Goal: Task Accomplishment & Management: Use online tool/utility

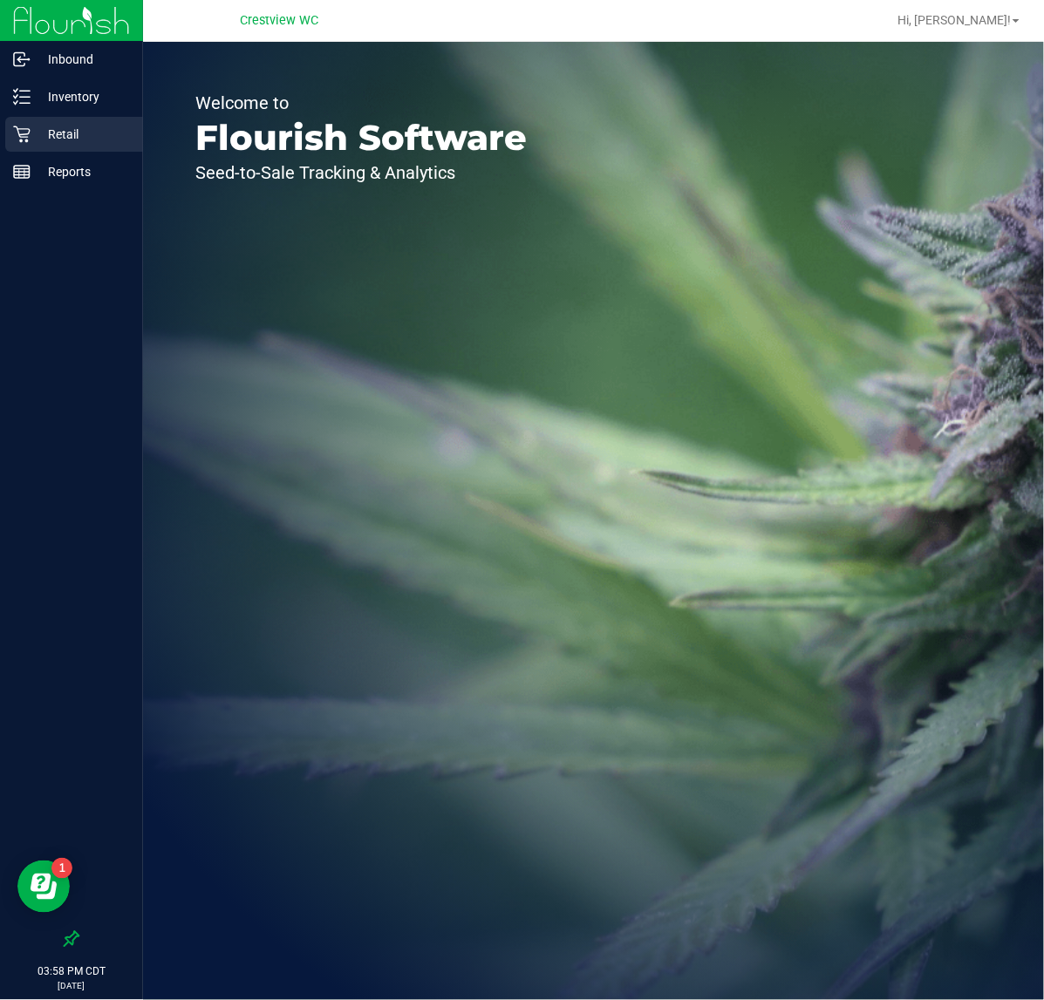
click at [106, 127] on p "Retail" at bounding box center [83, 134] width 105 height 21
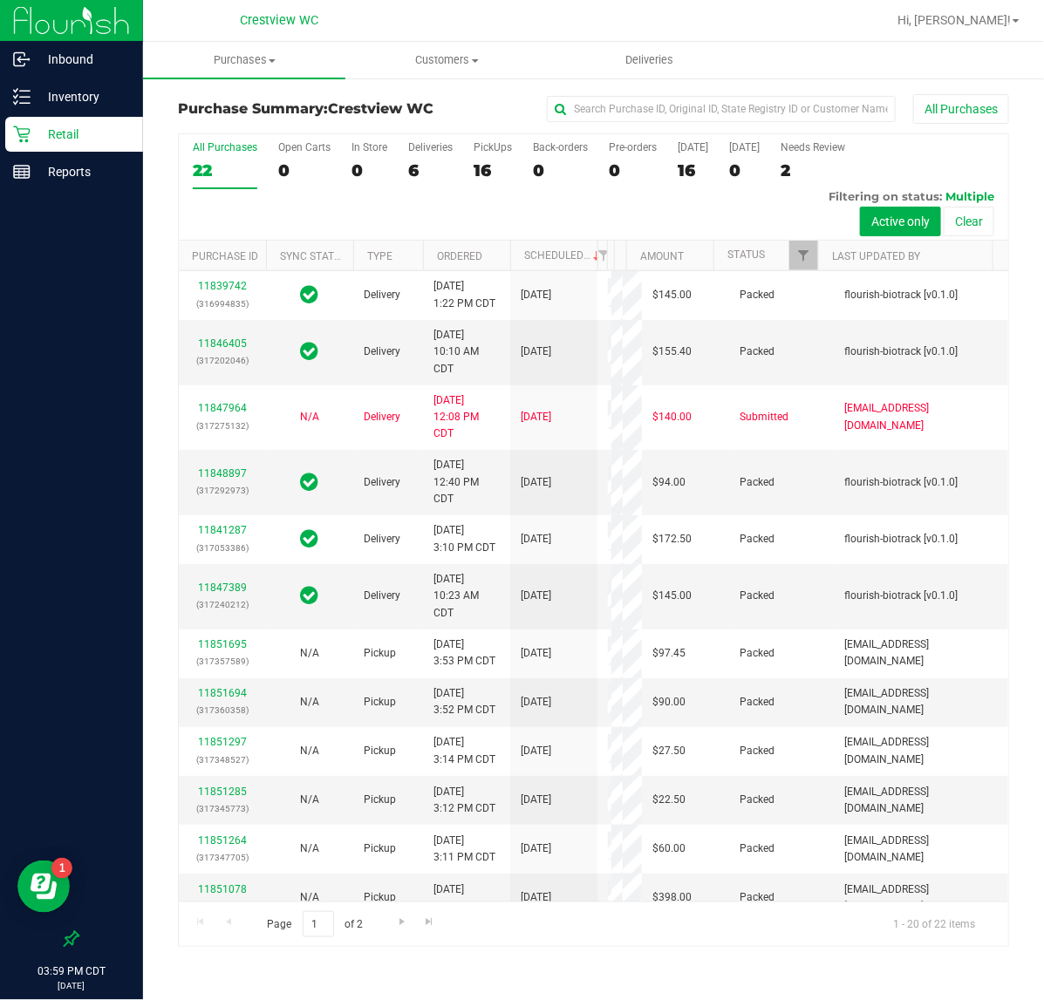
click at [72, 140] on p "Retail" at bounding box center [83, 134] width 105 height 21
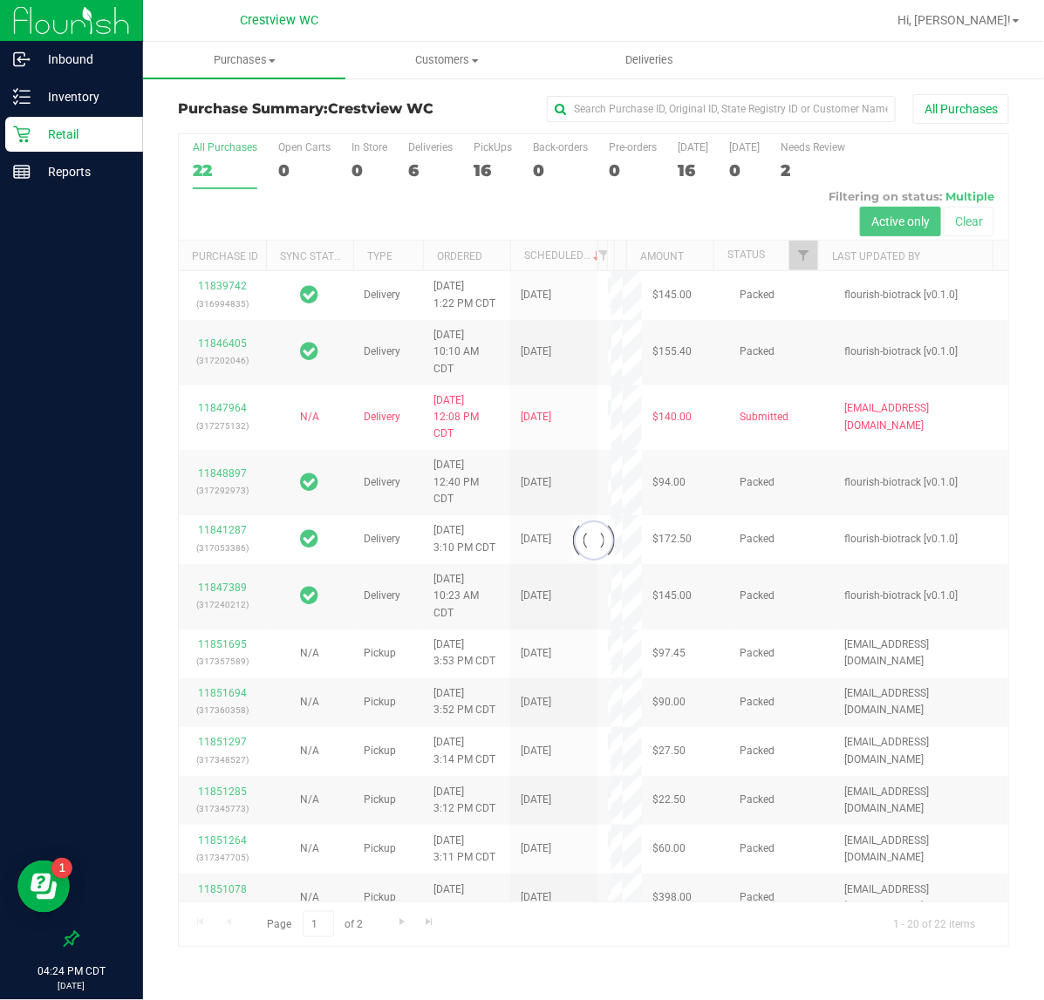
click at [478, 153] on div at bounding box center [593, 540] width 829 height 813
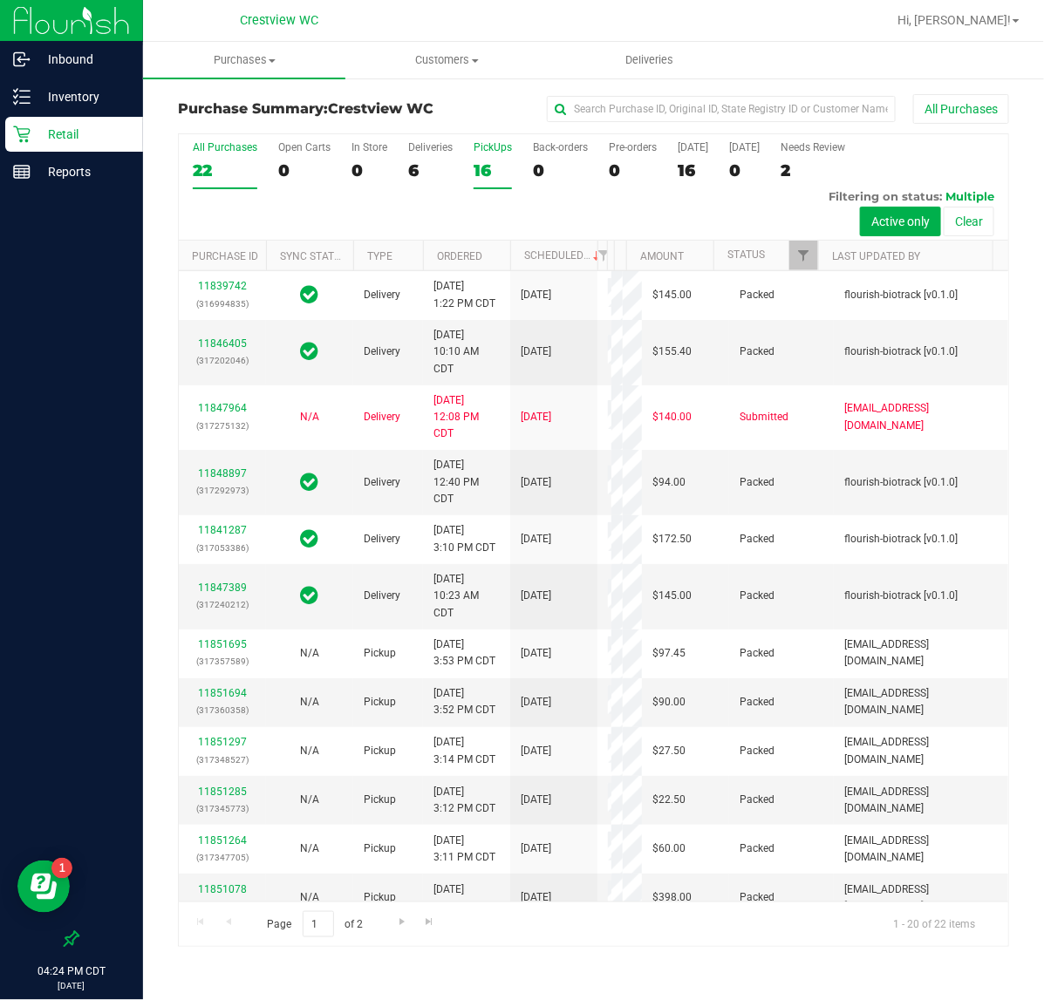
click at [491, 176] on div "16" at bounding box center [493, 170] width 38 height 20
click at [0, 0] on input "PickUps 16" at bounding box center [0, 0] width 0 height 0
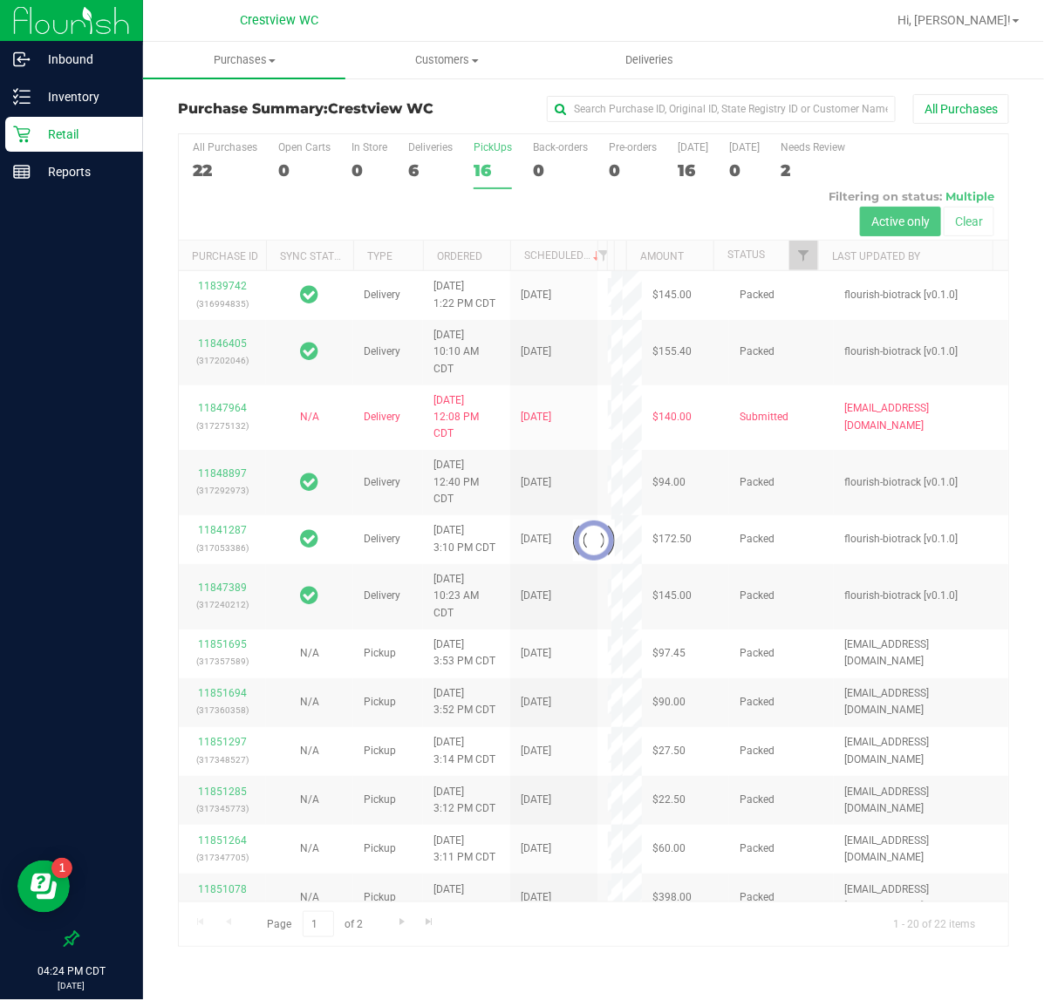
click at [809, 263] on div at bounding box center [593, 540] width 829 height 813
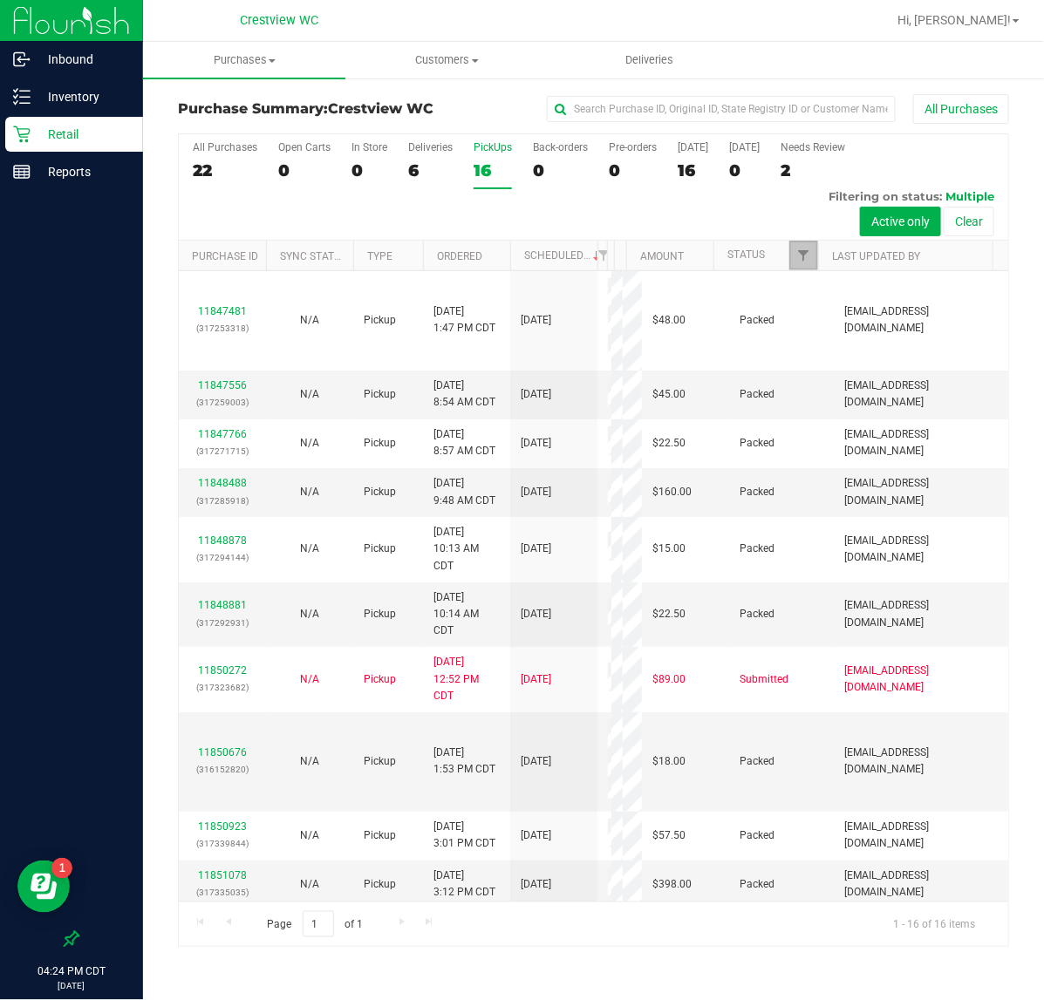
click at [809, 263] on link "Filter" at bounding box center [803, 256] width 29 height 30
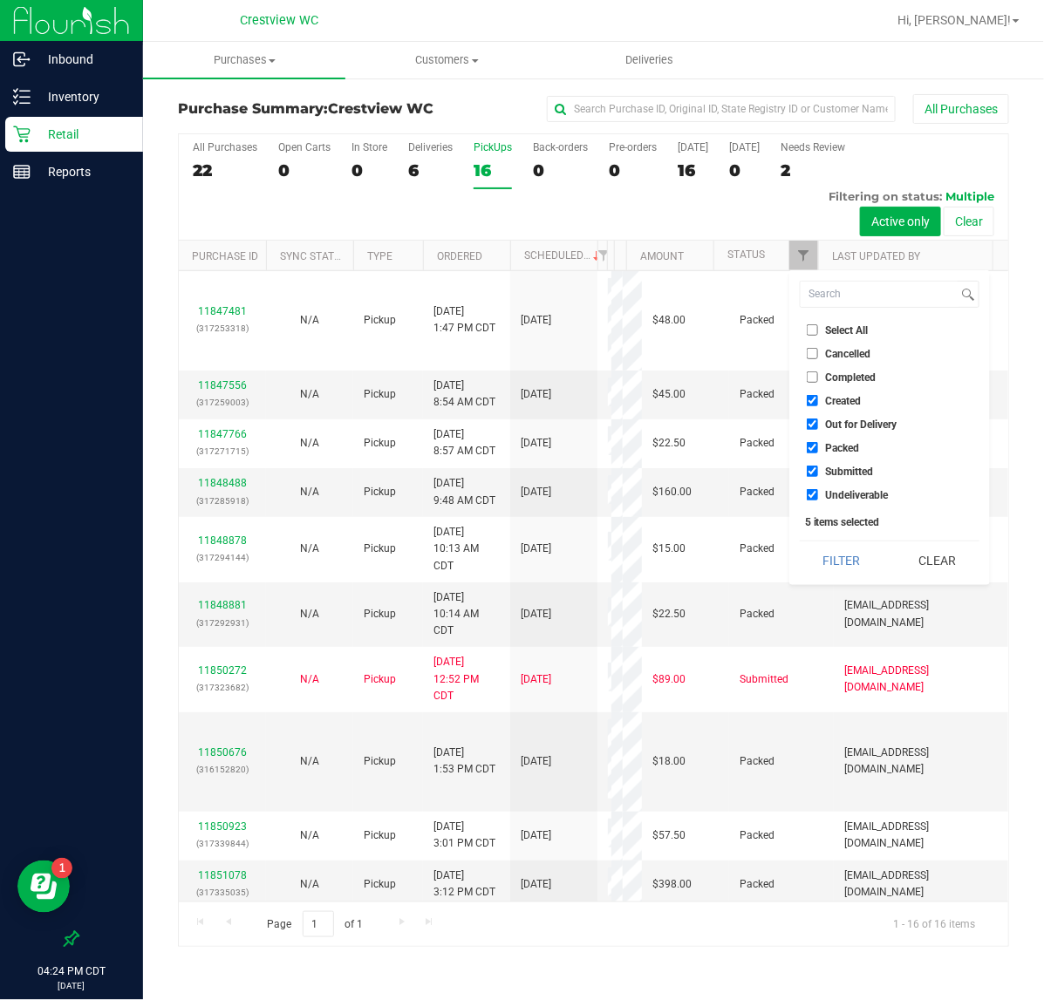
click at [812, 329] on input "Select All" at bounding box center [812, 329] width 11 height 11
checkbox input "true"
click at [812, 329] on input "Select All" at bounding box center [812, 329] width 11 height 11
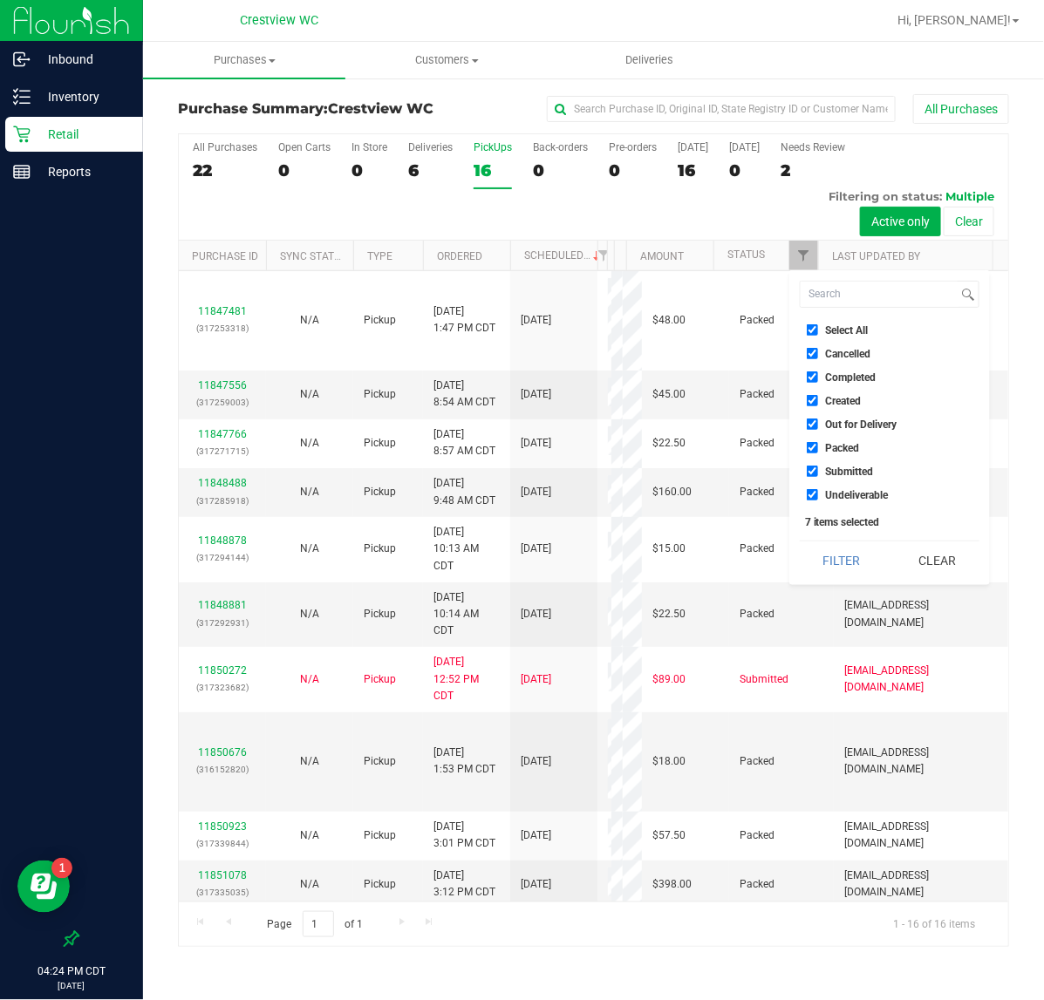
checkbox input "false"
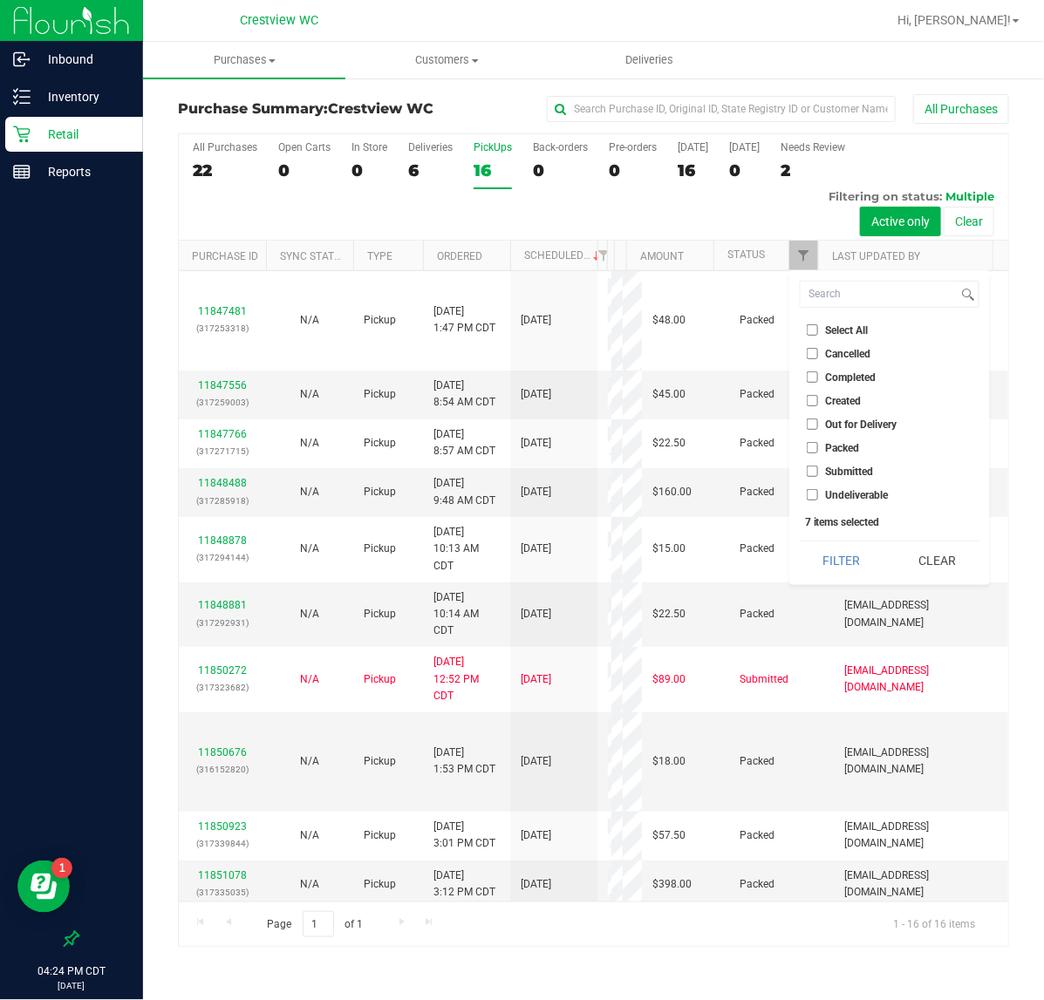
checkbox input "false"
click at [813, 468] on input "Submitted" at bounding box center [812, 471] width 11 height 11
checkbox input "true"
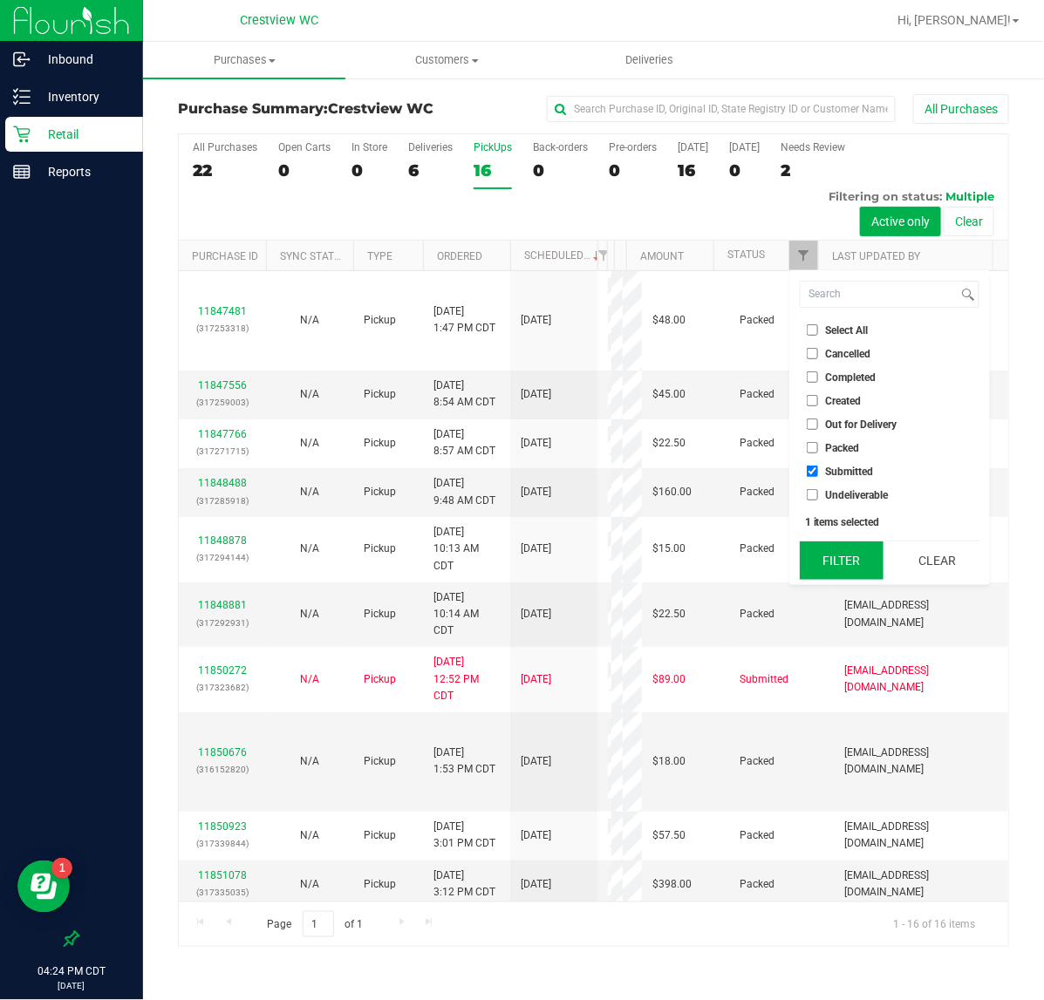
click at [828, 569] on button "Filter" at bounding box center [842, 561] width 84 height 38
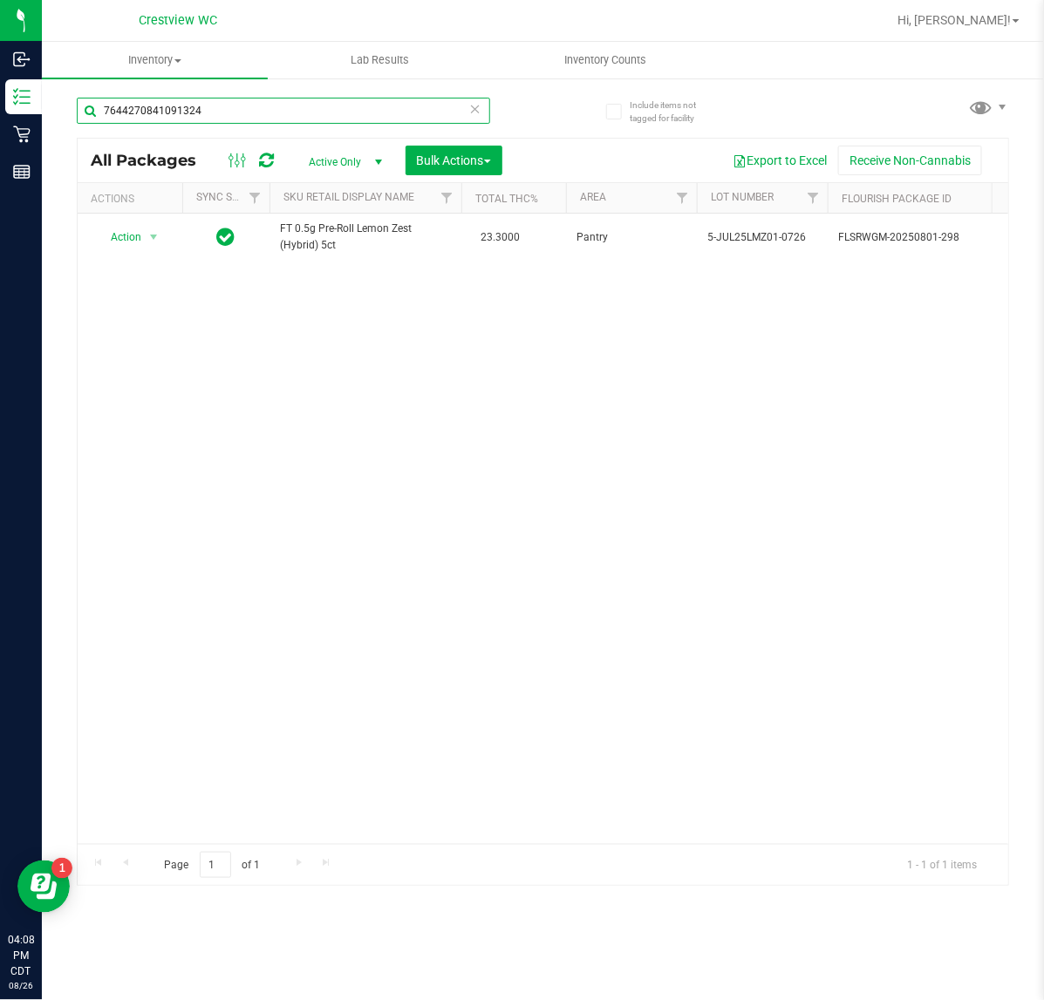
click at [266, 114] on input "7644270841091324" at bounding box center [283, 111] width 413 height 26
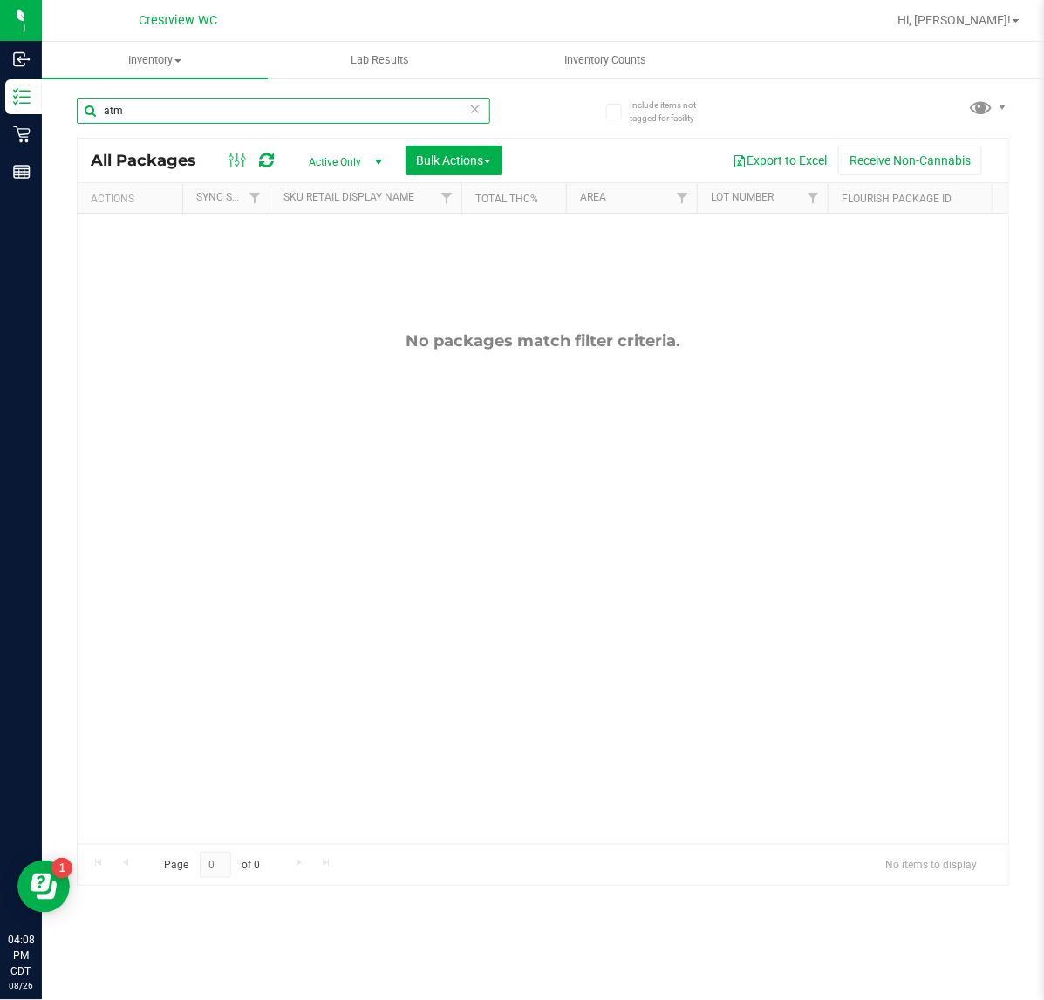
type input "atm"
click at [192, 106] on input "atm" at bounding box center [283, 111] width 413 height 26
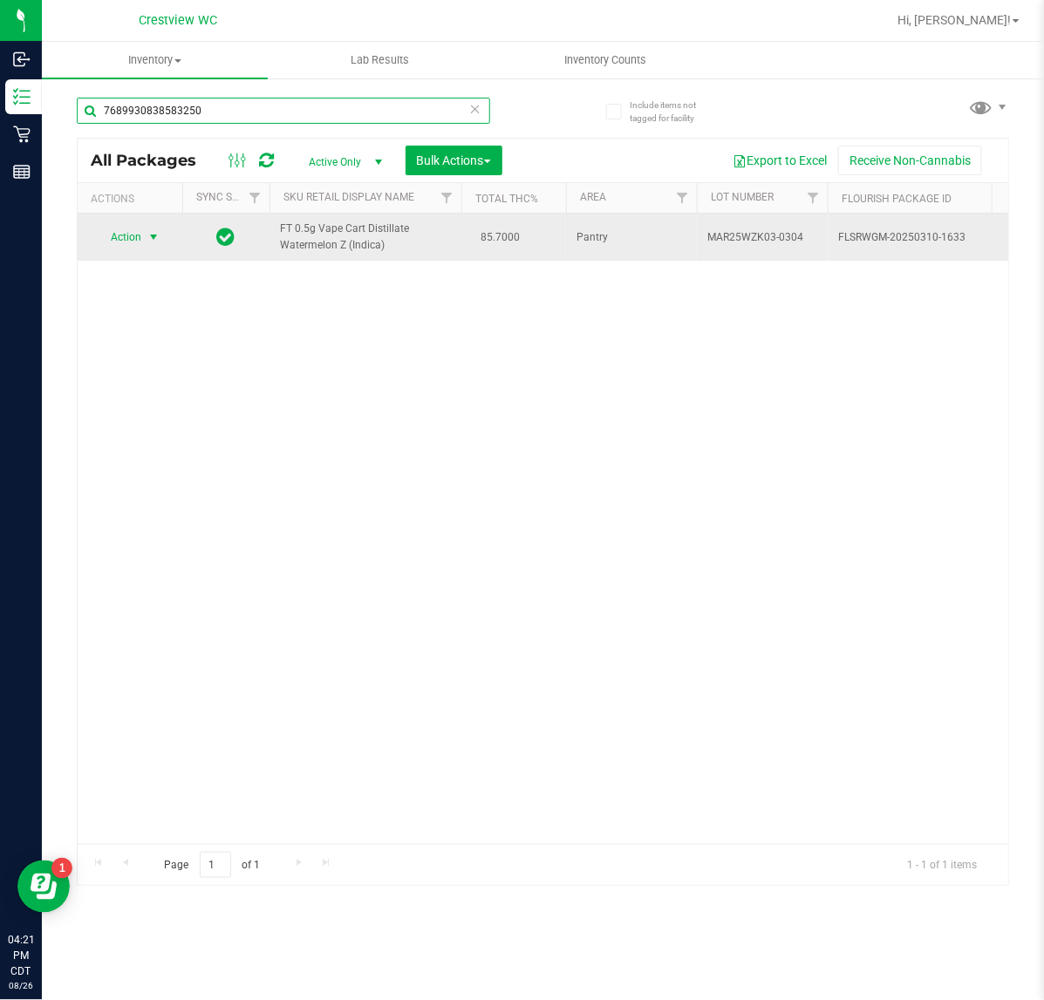
type input "7689930838583250"
click at [132, 238] on span "Action" at bounding box center [118, 237] width 47 height 24
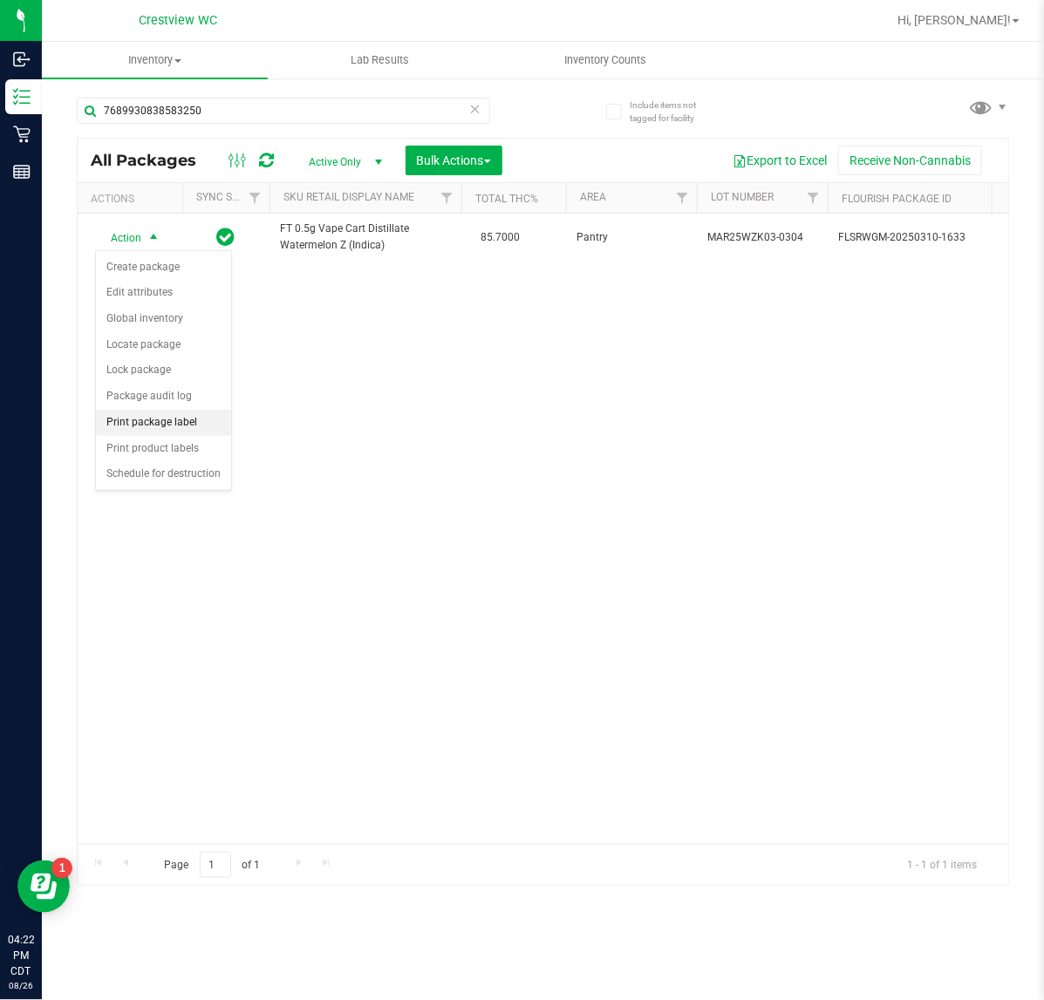
click at [167, 430] on li "Print package label" at bounding box center [163, 423] width 135 height 26
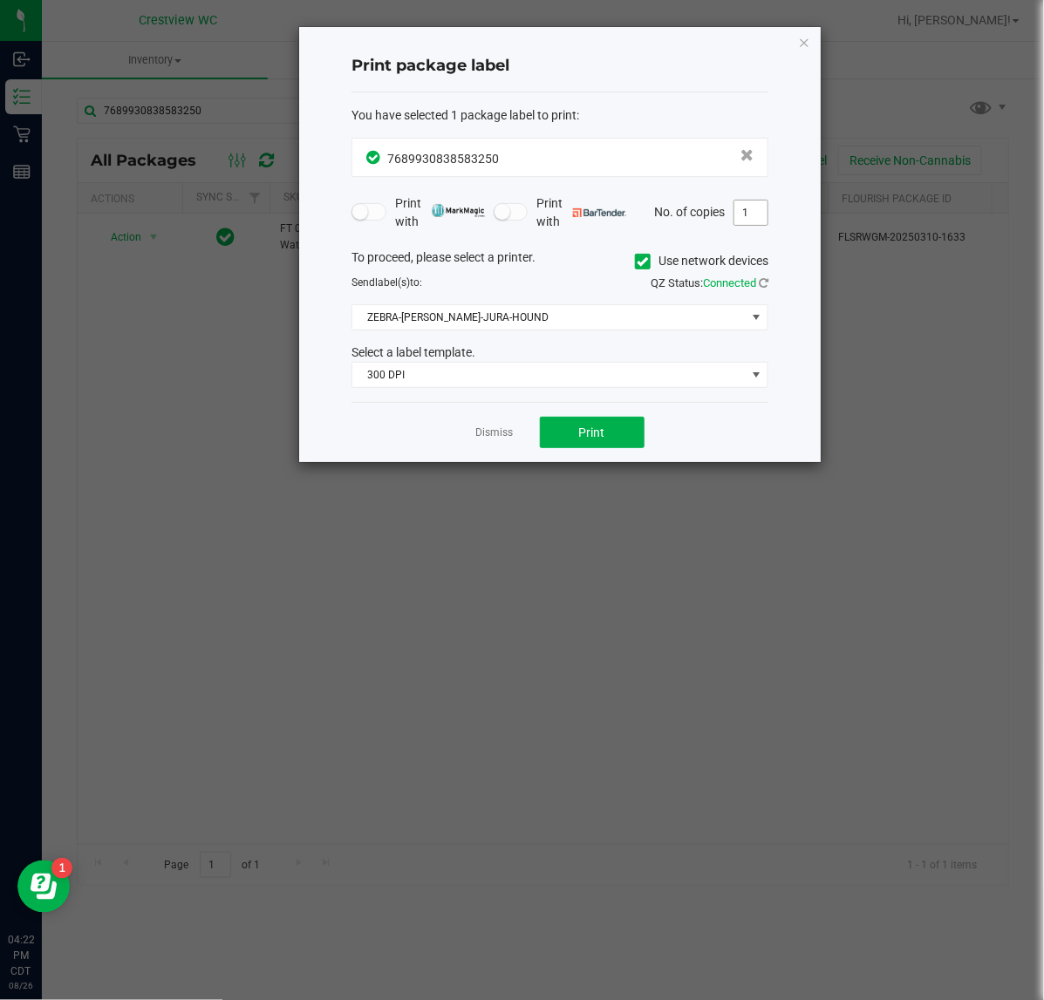
click at [760, 209] on input "1" at bounding box center [750, 213] width 33 height 24
type input "2"
click at [454, 375] on span "300 DPI" at bounding box center [548, 375] width 393 height 24
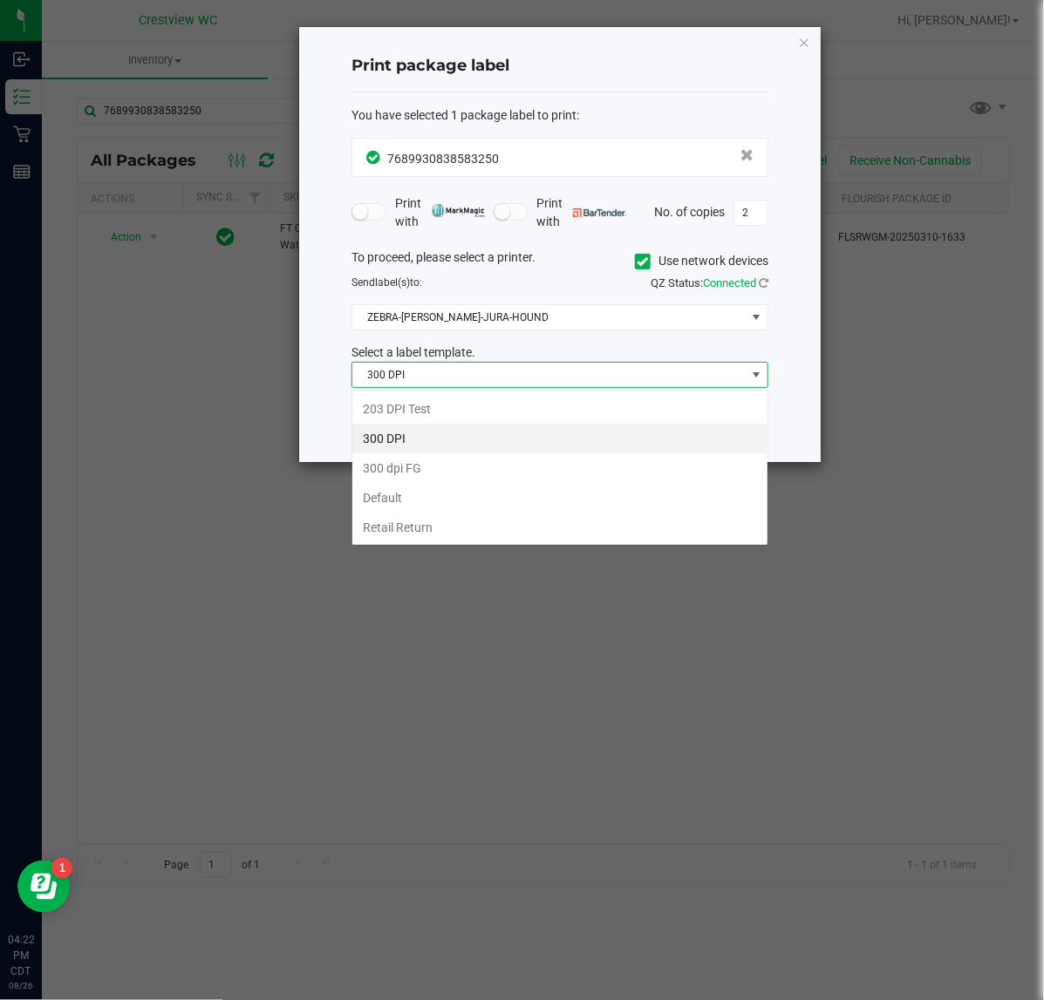
scroll to position [27, 416]
click at [441, 401] on li "203 DPI Test" at bounding box center [559, 409] width 415 height 30
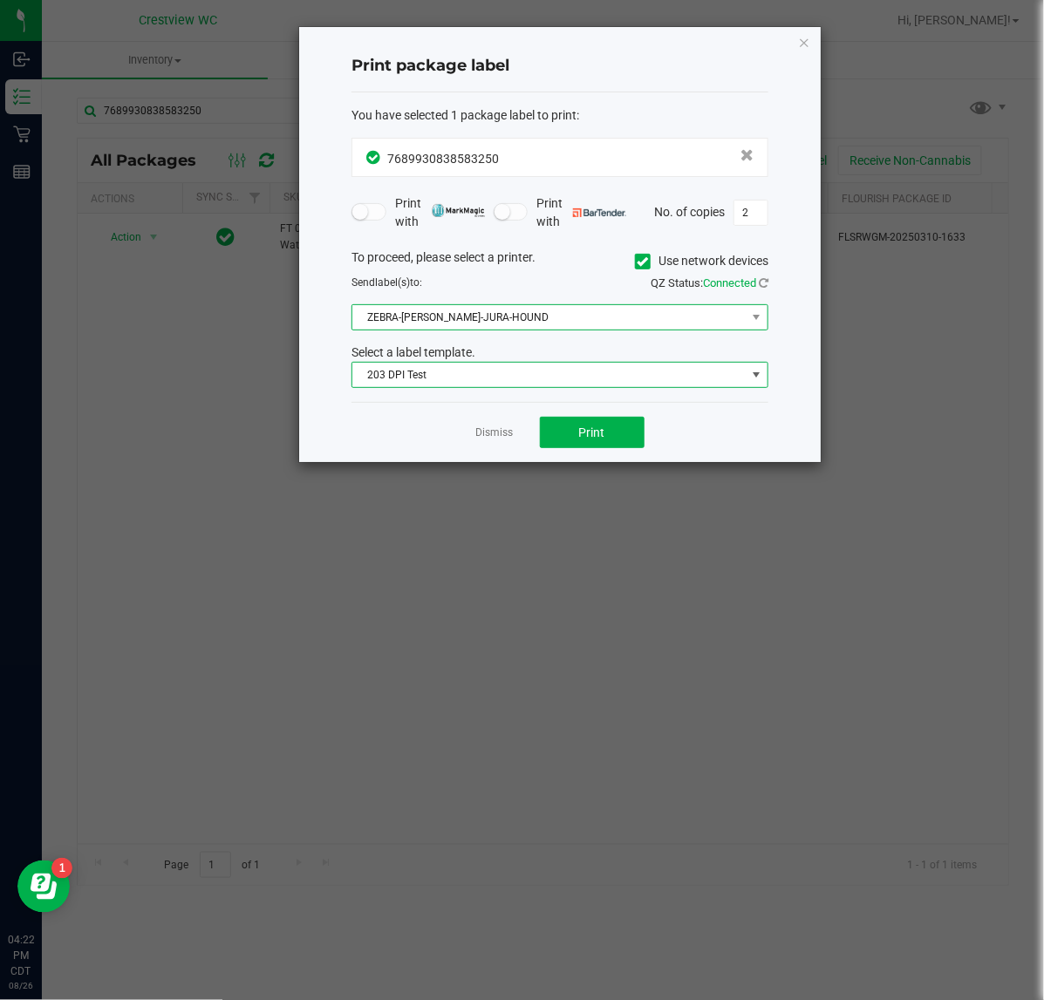
click at [460, 310] on span "ZEBRA-BRUNO-JURA-HOUND" at bounding box center [548, 317] width 393 height 24
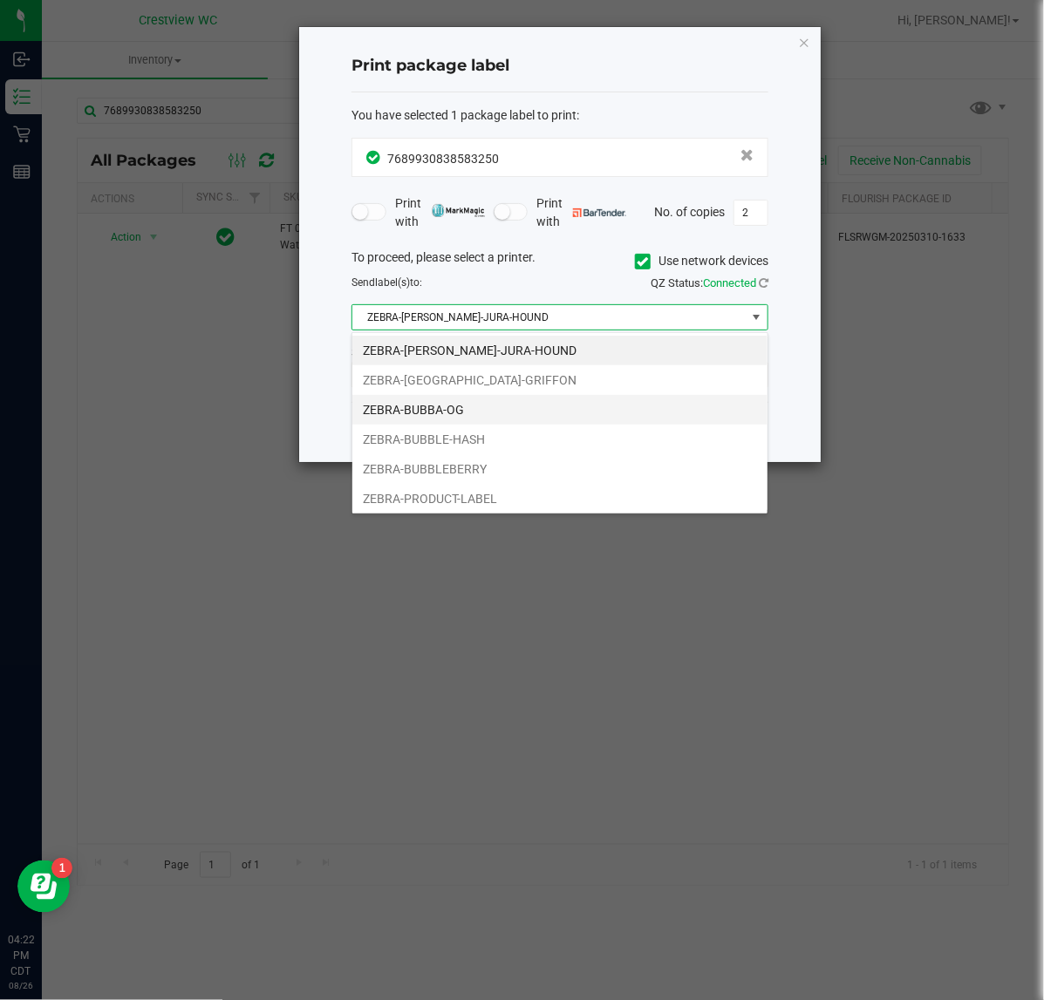
click at [440, 408] on li "ZEBRA-BUBBA-OG" at bounding box center [559, 410] width 415 height 30
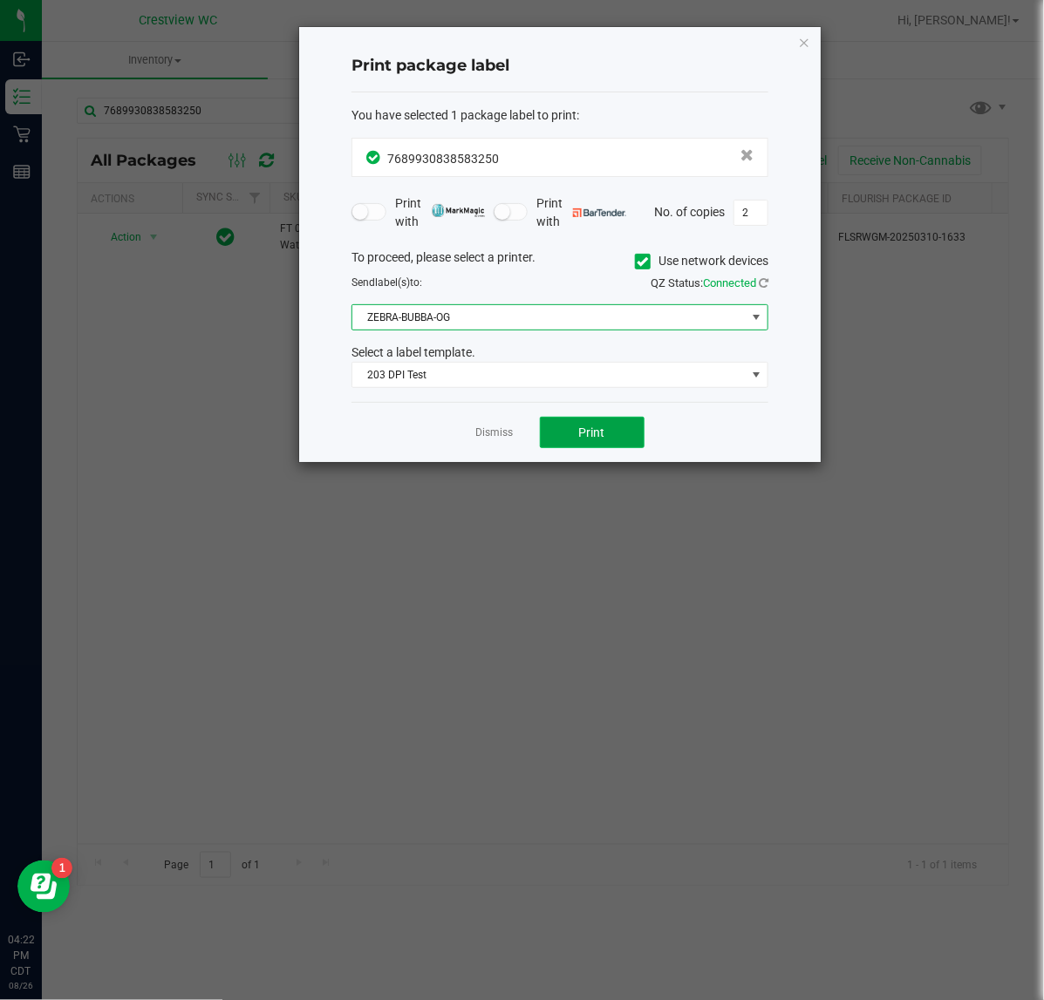
click at [564, 433] on button "Print" at bounding box center [592, 432] width 105 height 31
click at [807, 37] on icon "button" at bounding box center [804, 41] width 12 height 21
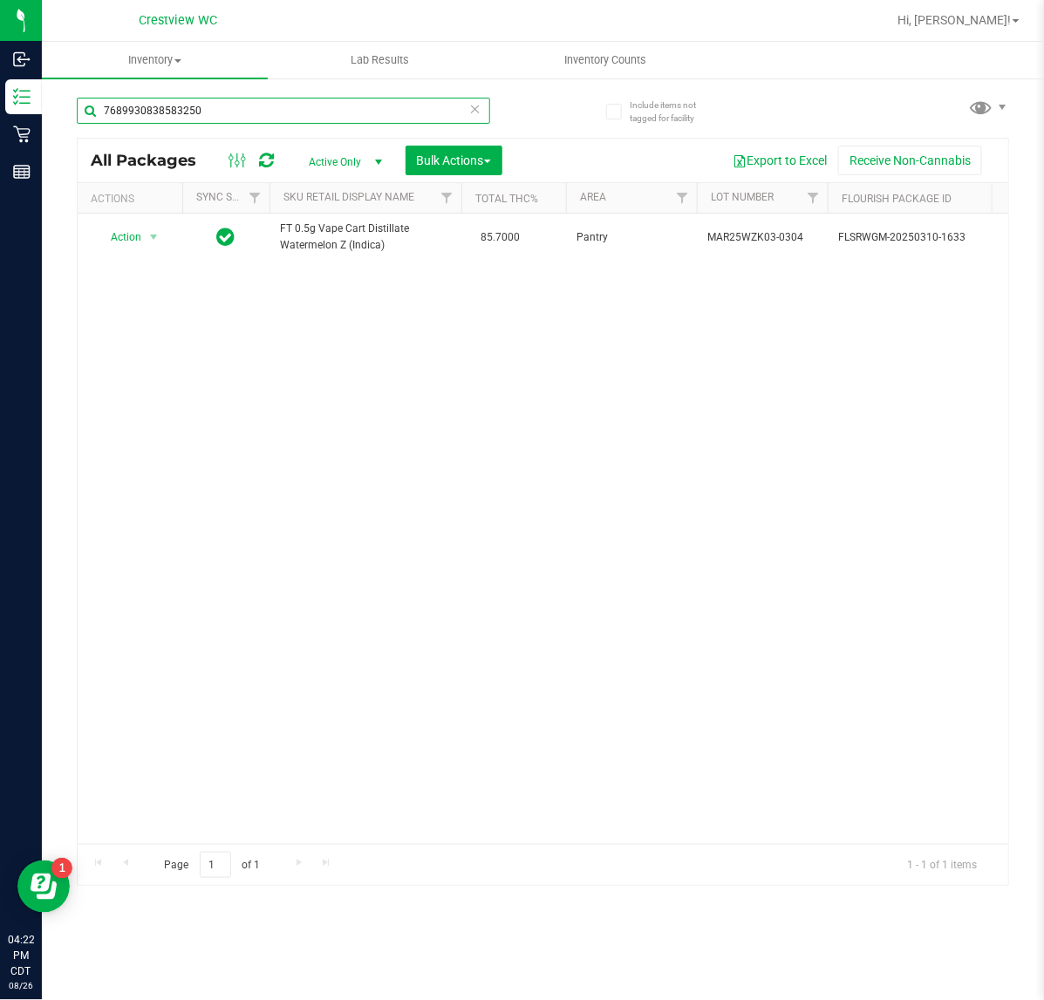
click at [299, 106] on input "7689930838583250" at bounding box center [283, 111] width 413 height 26
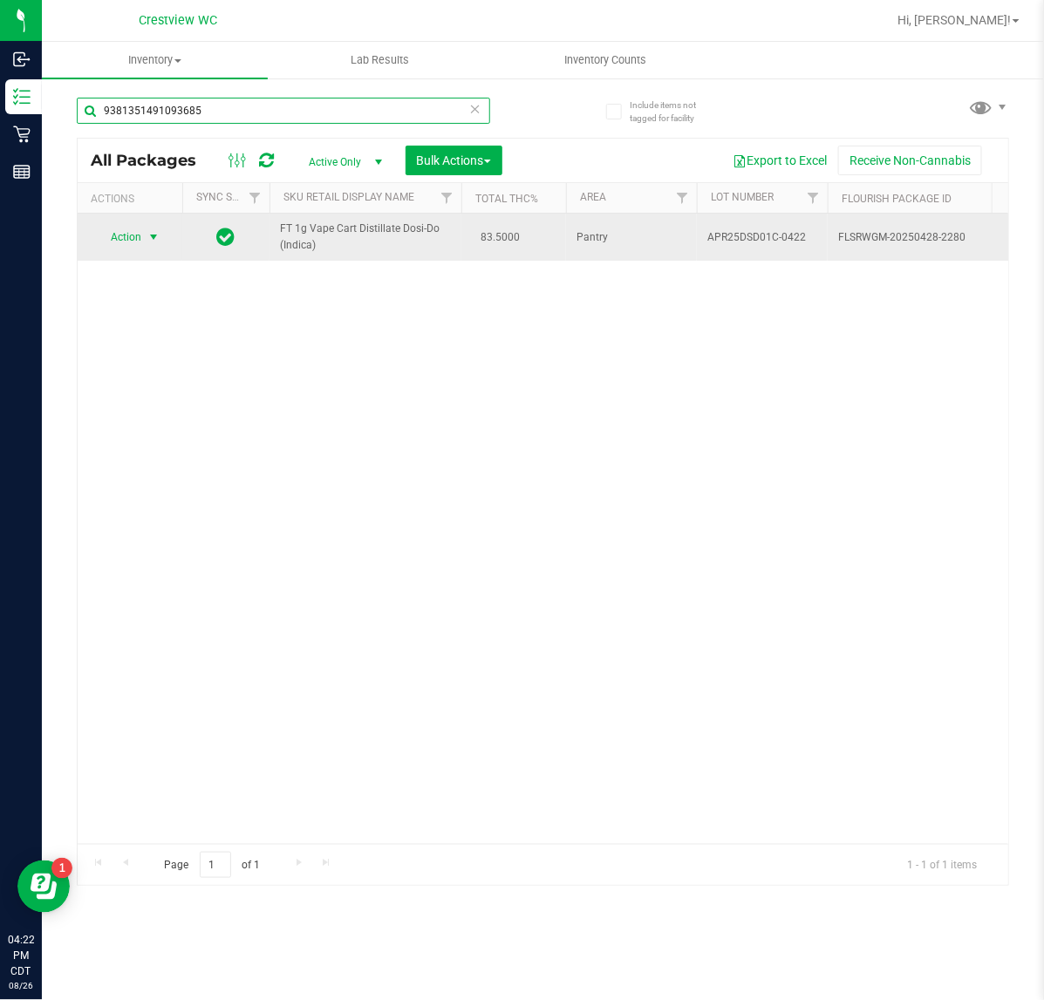
type input "9381351491093685"
click at [137, 241] on span "Action" at bounding box center [118, 237] width 47 height 24
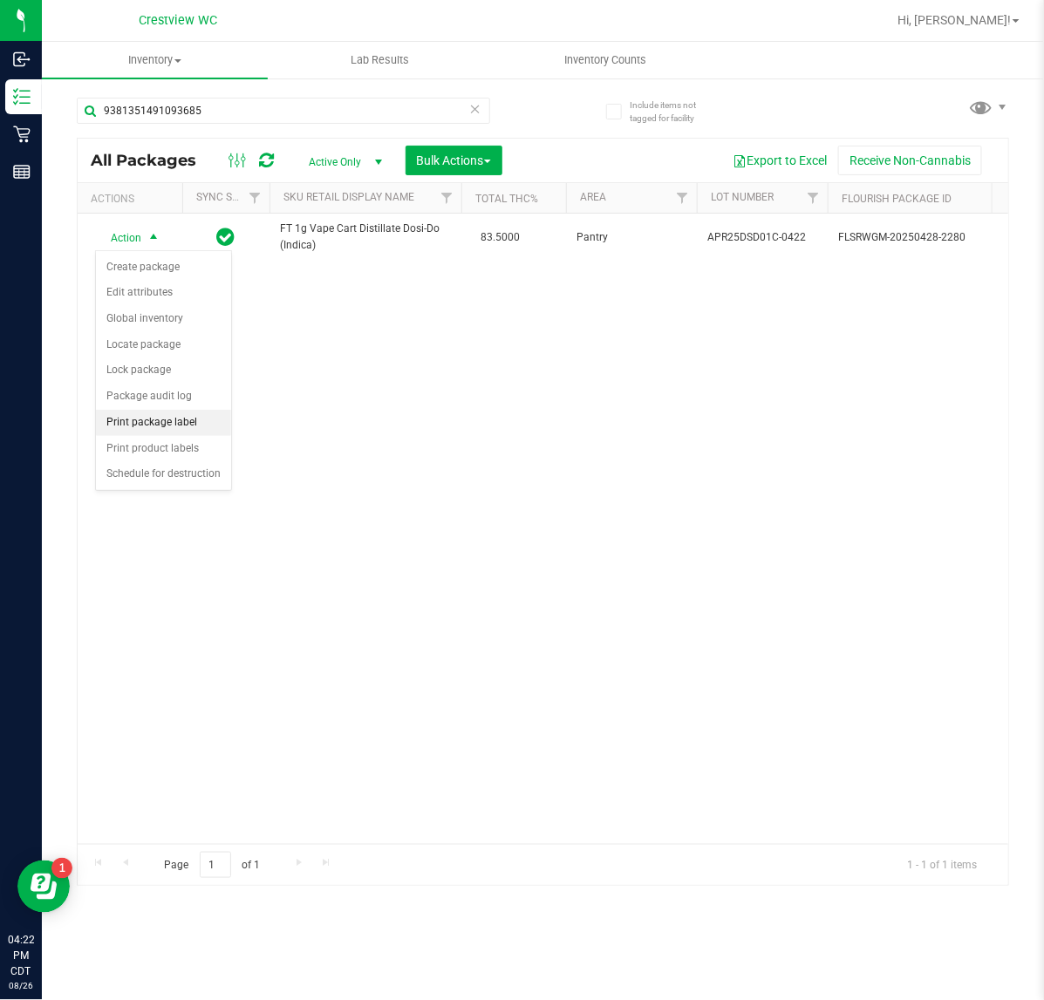
click at [158, 426] on li "Print package label" at bounding box center [163, 423] width 135 height 26
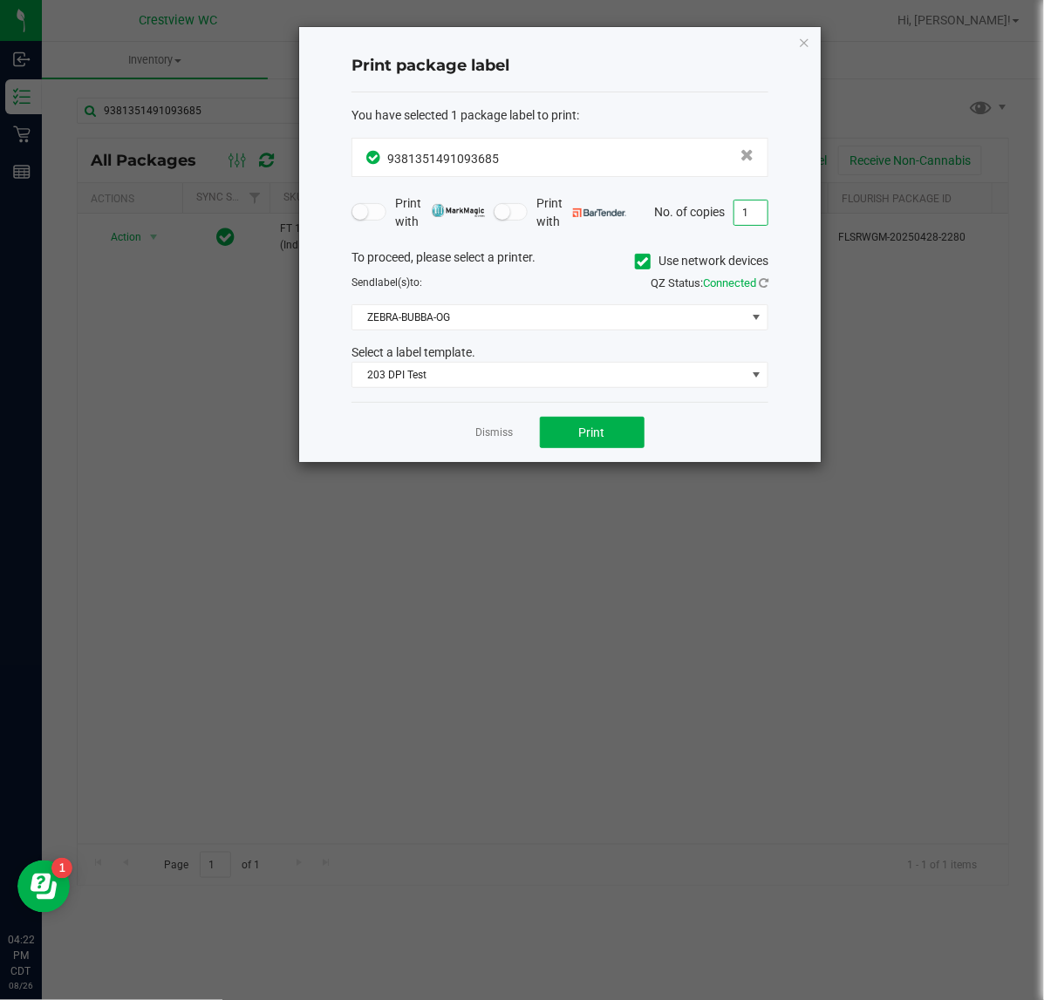
click at [744, 211] on input "1" at bounding box center [750, 213] width 33 height 24
type input "2"
click at [597, 436] on span "Print" at bounding box center [592, 433] width 26 height 14
click at [802, 42] on icon "button" at bounding box center [804, 41] width 12 height 21
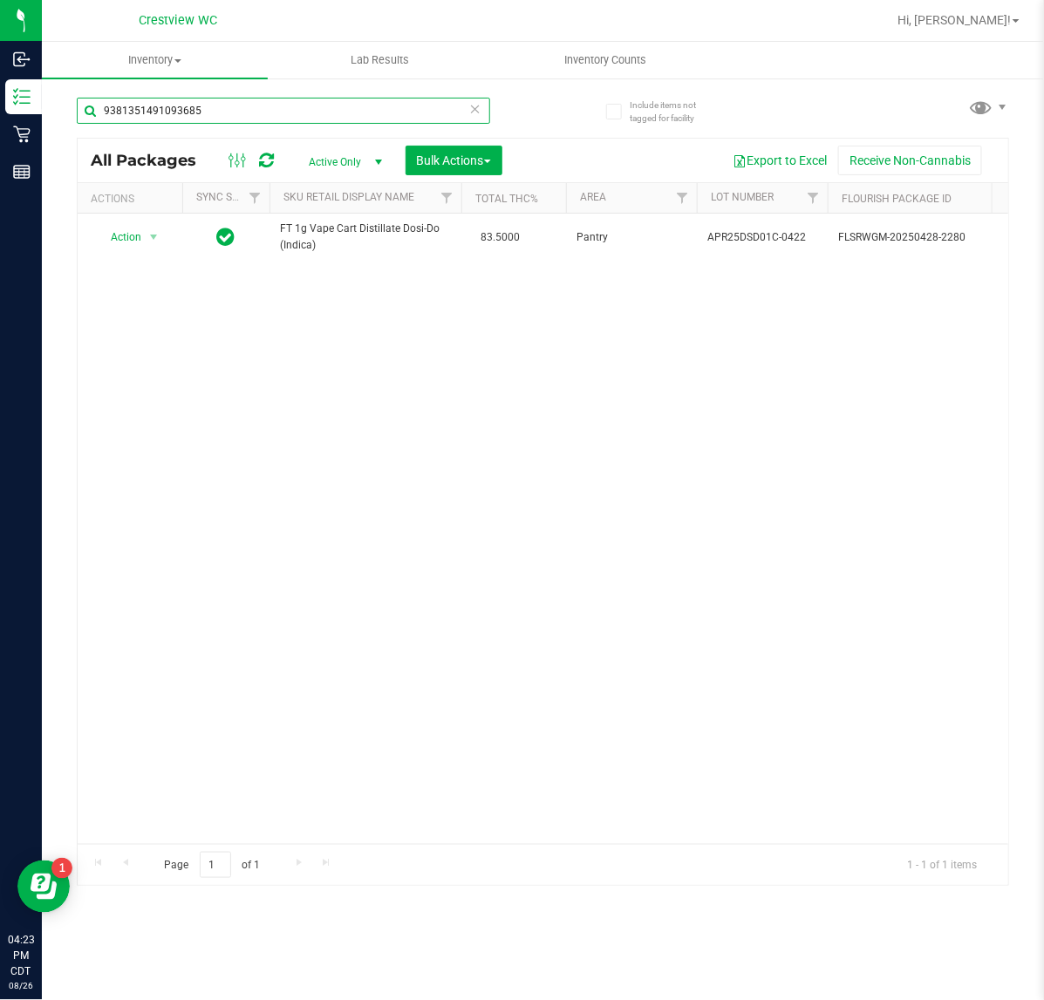
click at [406, 114] on input "9381351491093685" at bounding box center [283, 111] width 413 height 26
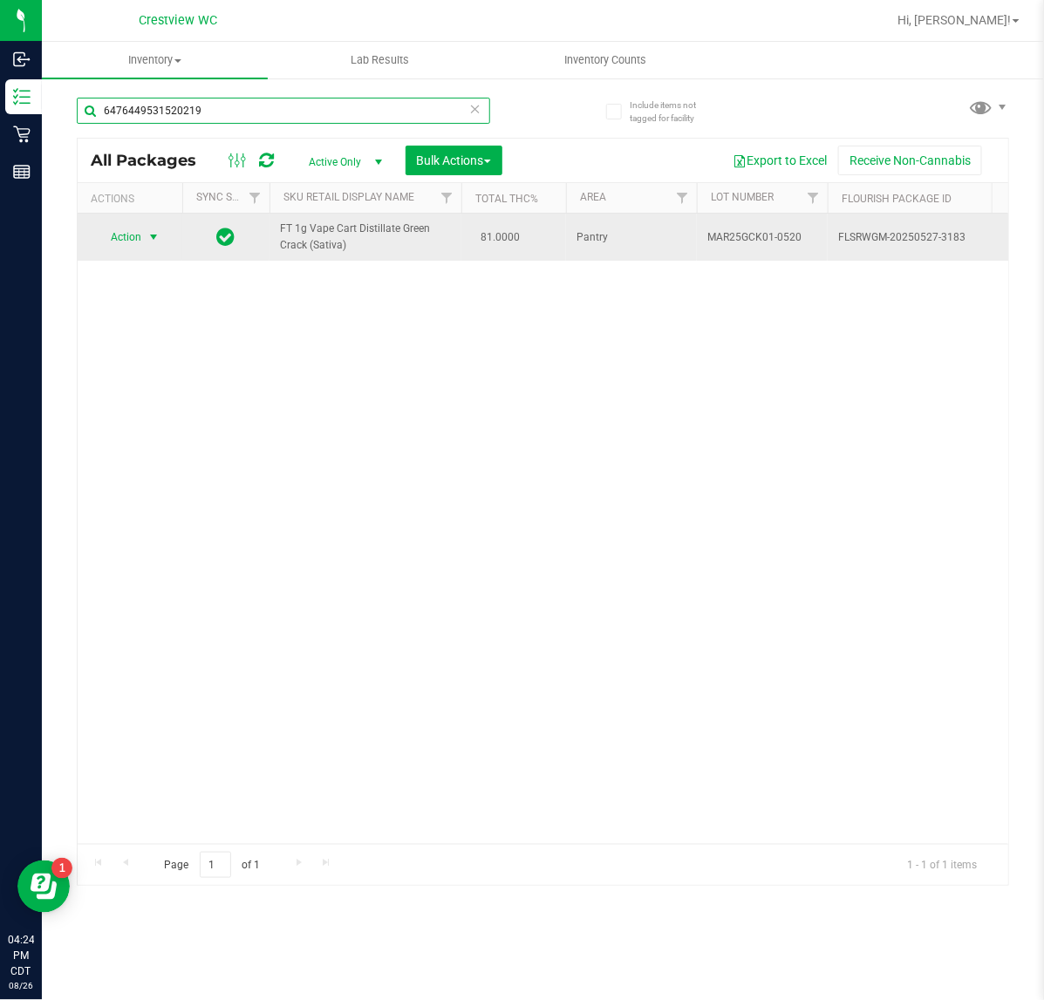
type input "6476449531520219"
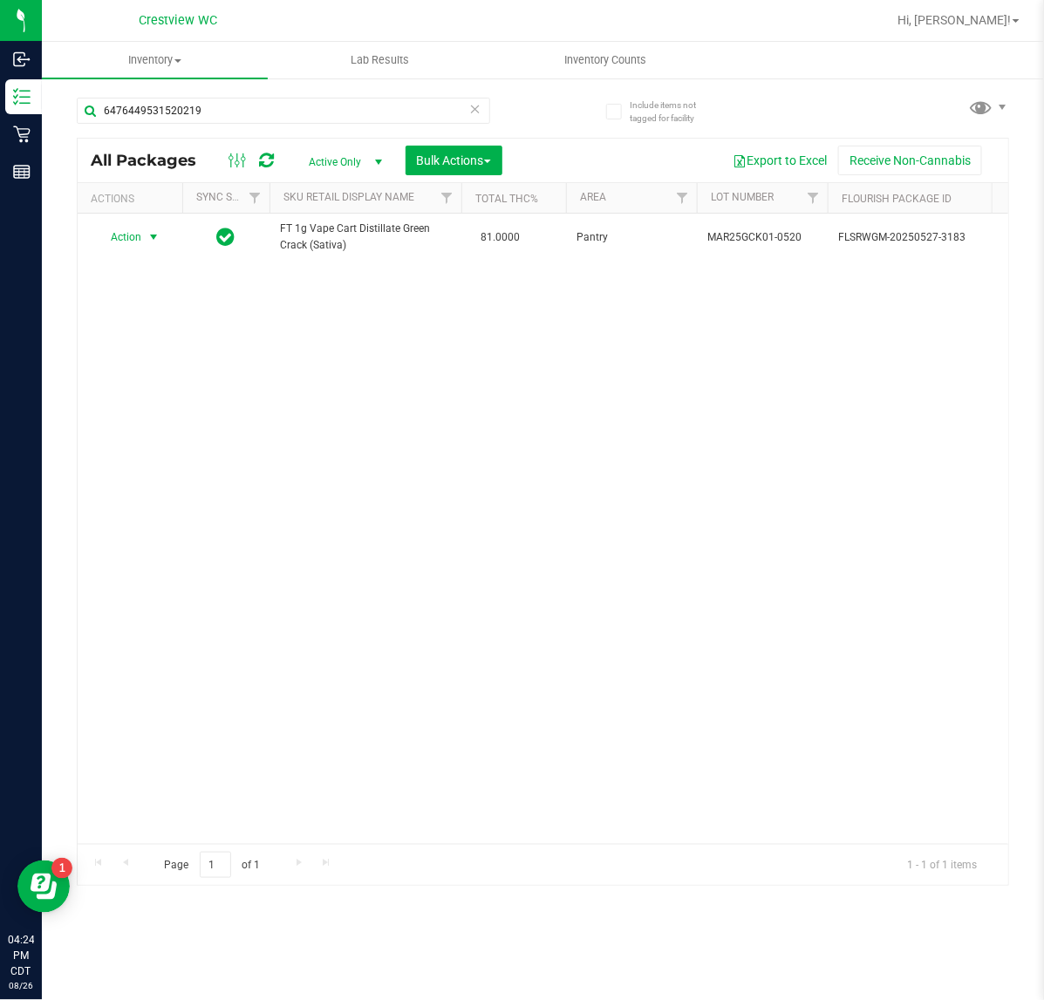
drag, startPoint x: 140, startPoint y: 244, endPoint x: 138, endPoint y: 262, distance: 18.4
click at [138, 242] on span "Action" at bounding box center [118, 237] width 47 height 24
click at [154, 433] on li "Print package label" at bounding box center [163, 423] width 135 height 26
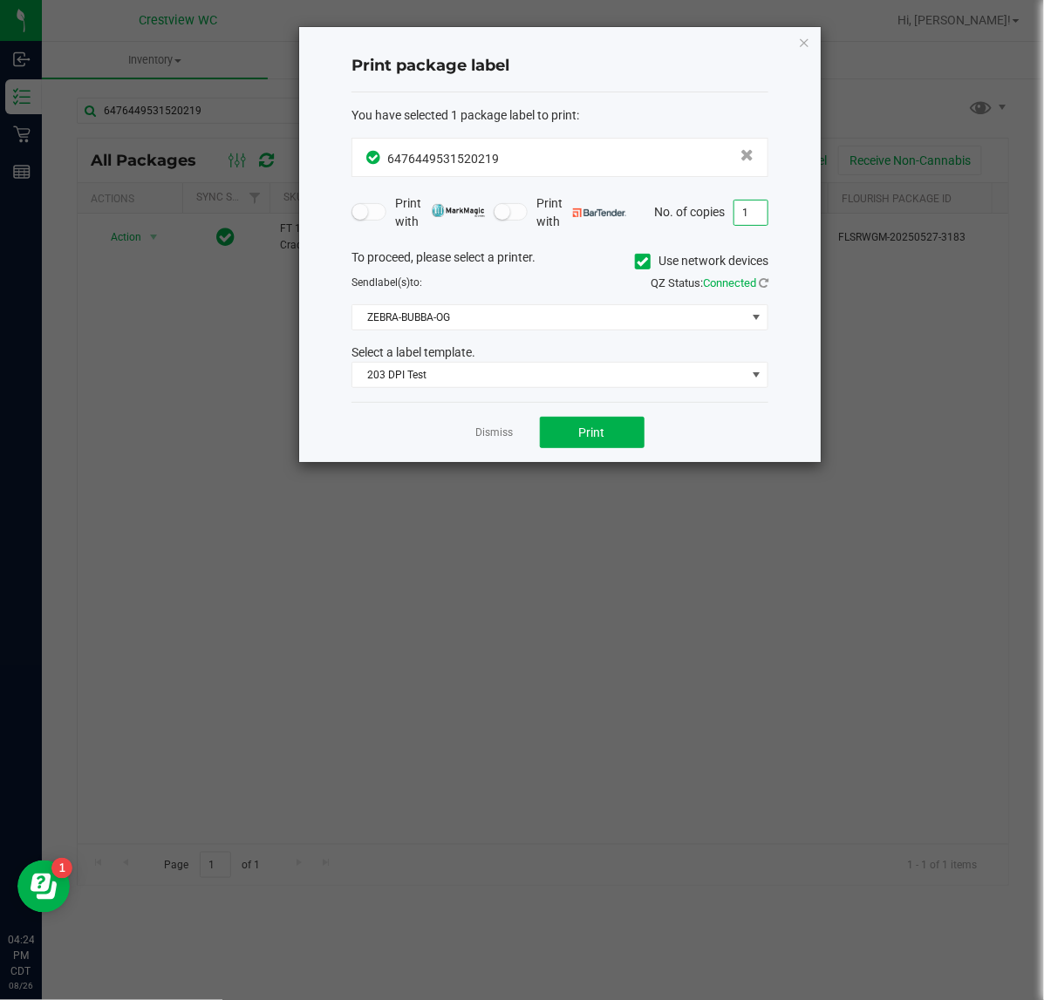
click at [741, 216] on input "1" at bounding box center [750, 213] width 33 height 24
type input "2"
click at [603, 430] on span "Print" at bounding box center [592, 433] width 26 height 14
click at [802, 42] on icon "button" at bounding box center [804, 41] width 12 height 21
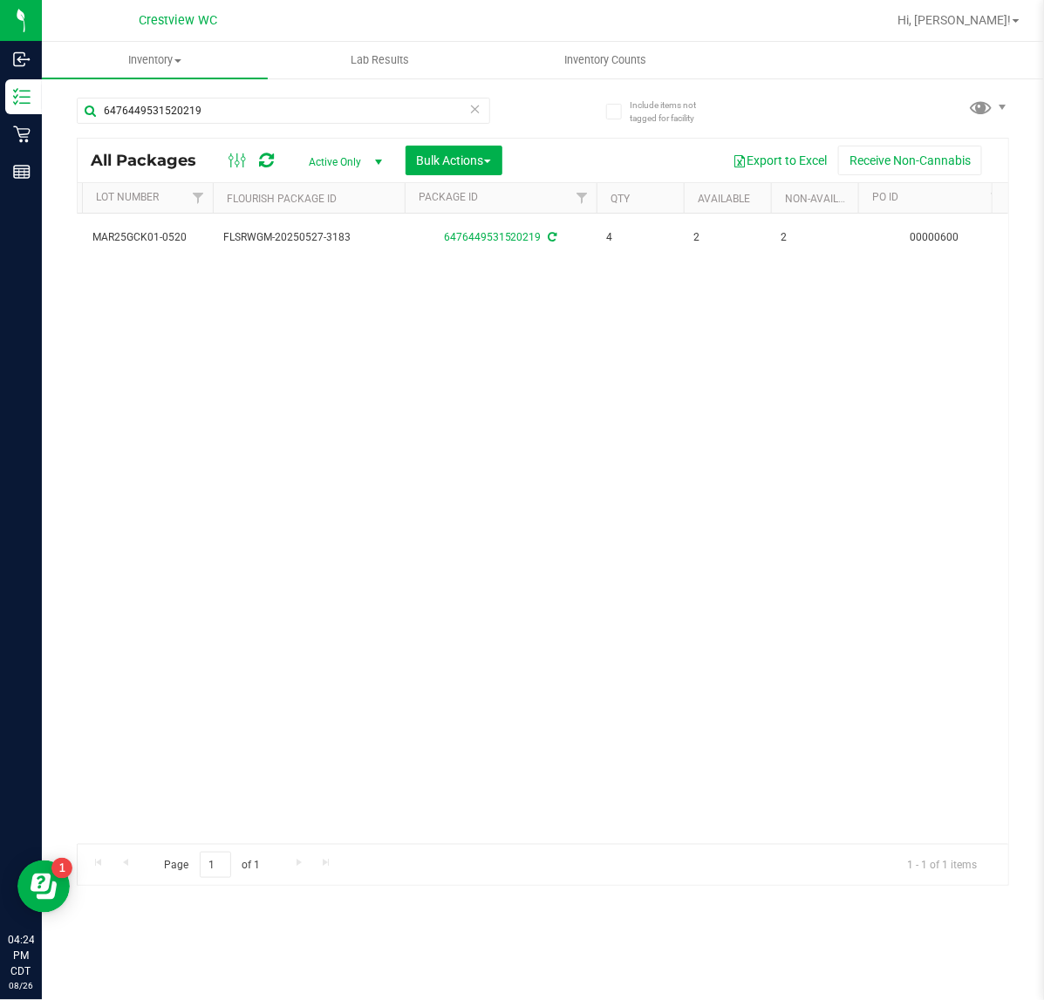
scroll to position [0, 526]
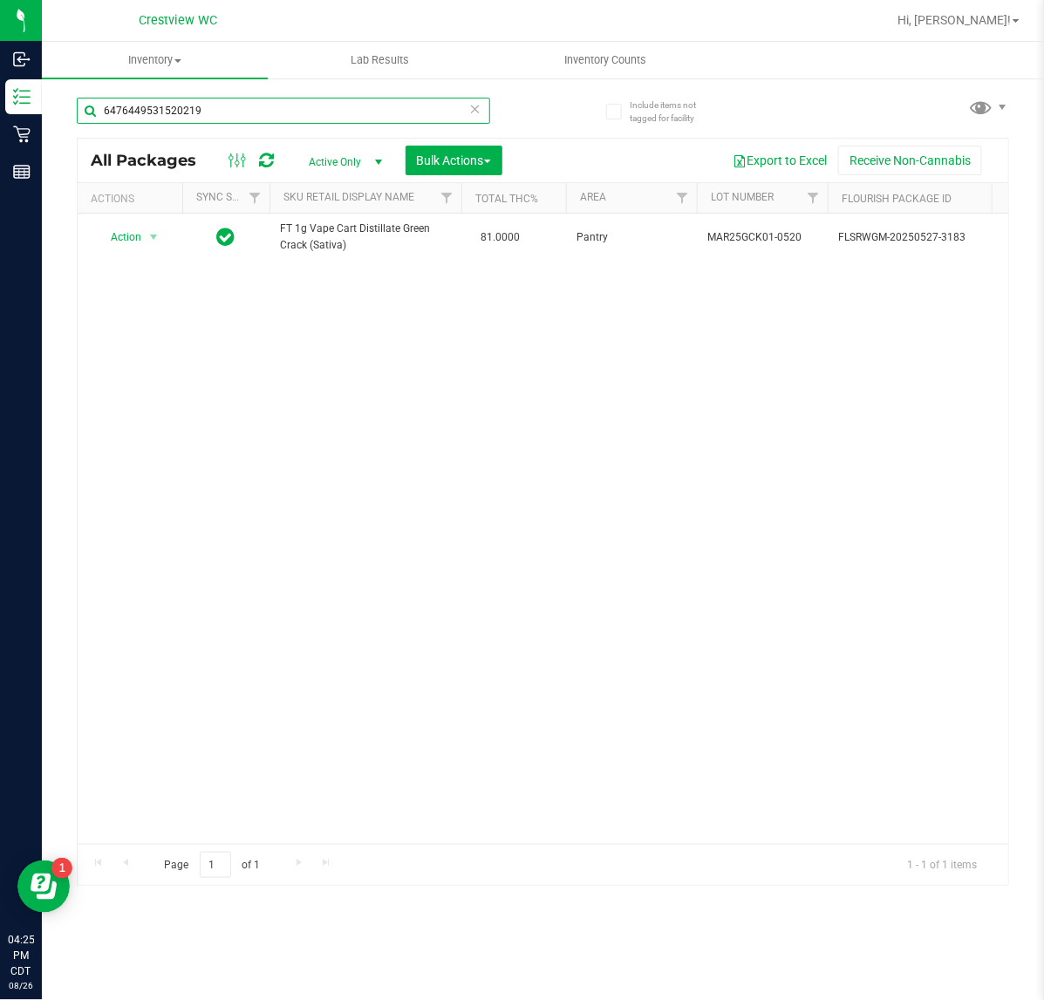
click at [293, 119] on input "6476449531520219" at bounding box center [283, 111] width 413 height 26
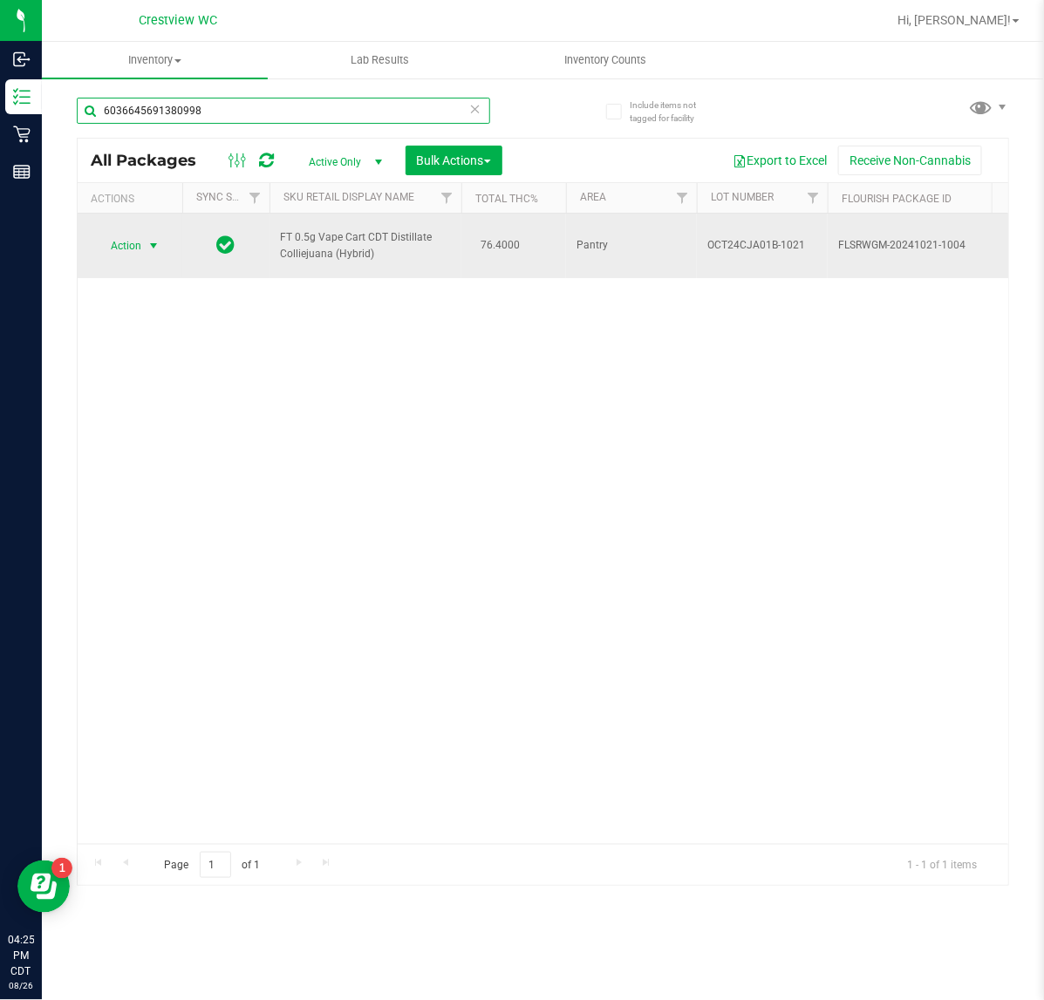
type input "6036645691380998"
click at [99, 249] on span "Action" at bounding box center [118, 246] width 47 height 24
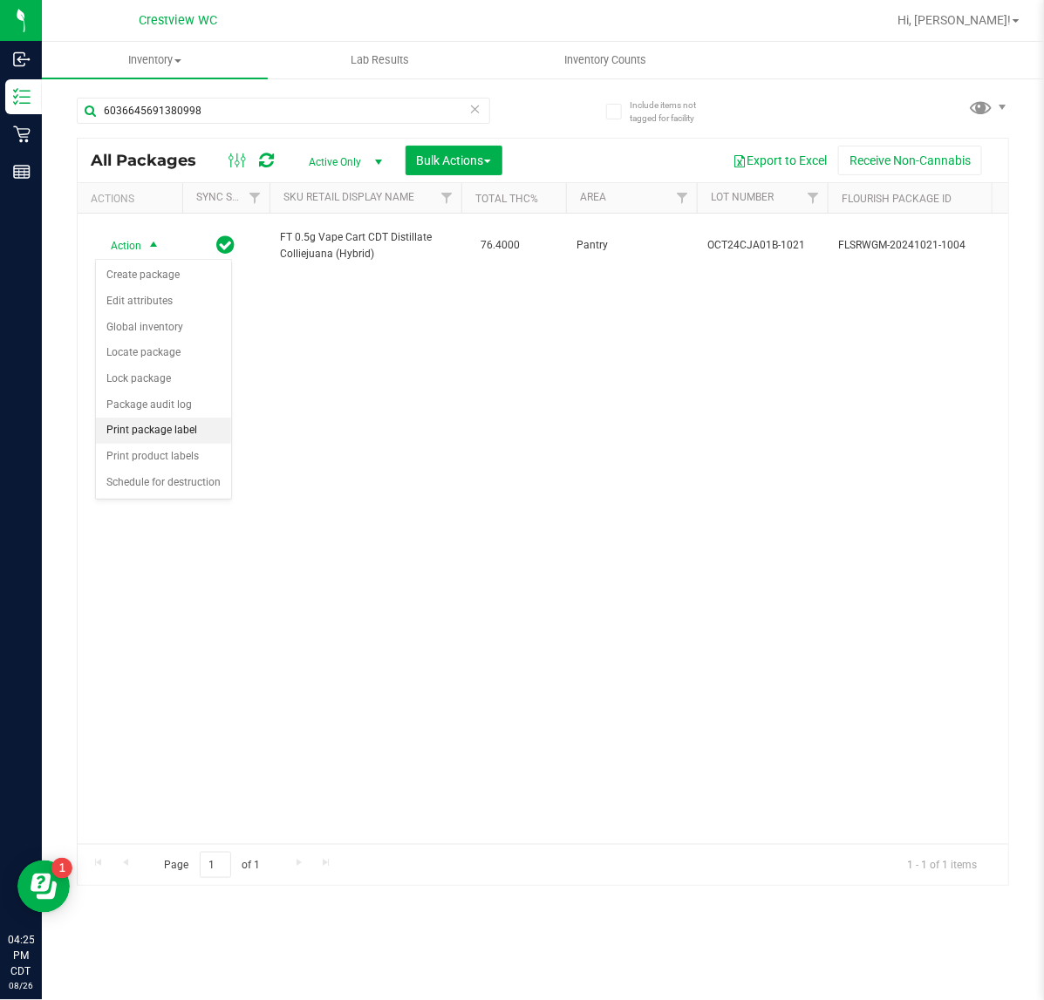
click at [160, 433] on li "Print package label" at bounding box center [163, 431] width 135 height 26
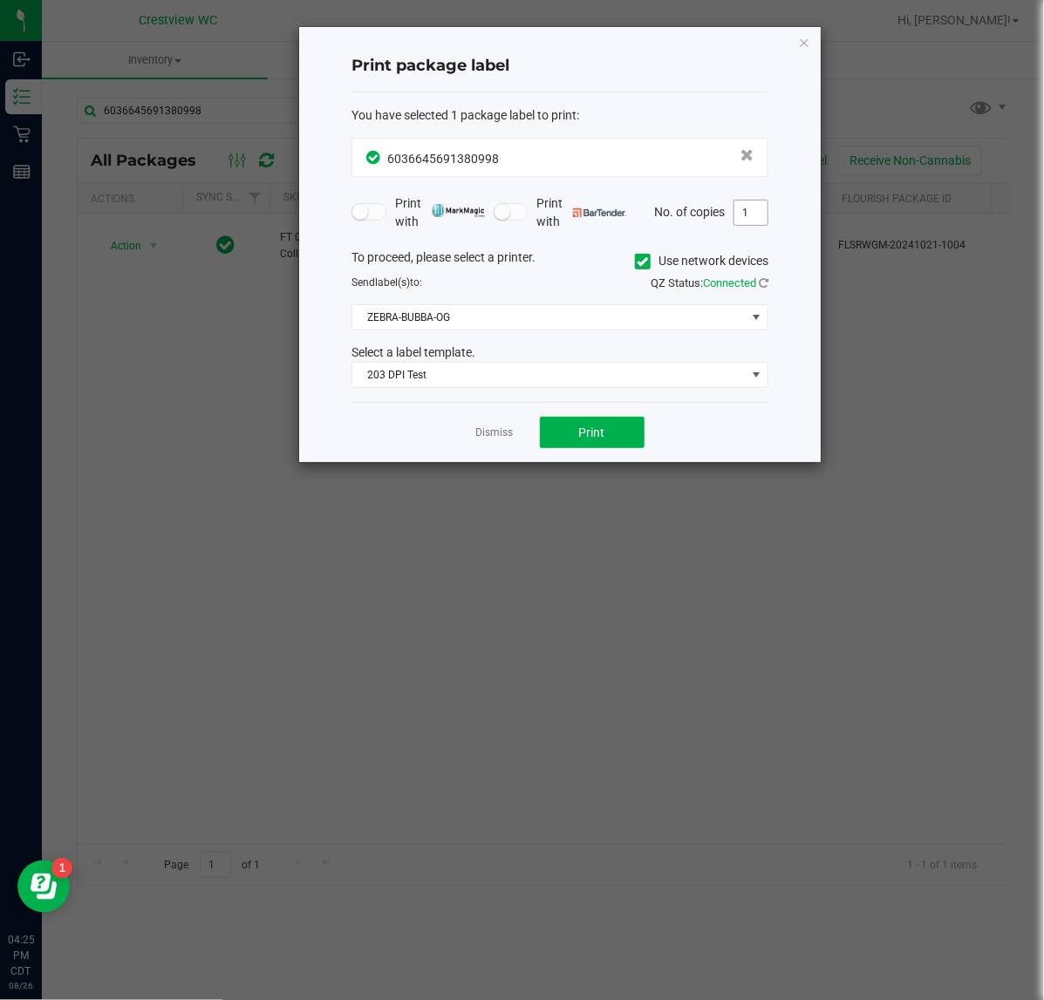
click at [750, 214] on input "1" at bounding box center [750, 213] width 33 height 24
type input "2"
click at [562, 430] on button "Print" at bounding box center [592, 432] width 105 height 31
drag, startPoint x: 497, startPoint y: 439, endPoint x: 407, endPoint y: 338, distance: 134.6
click at [490, 433] on link "Dismiss" at bounding box center [494, 433] width 37 height 15
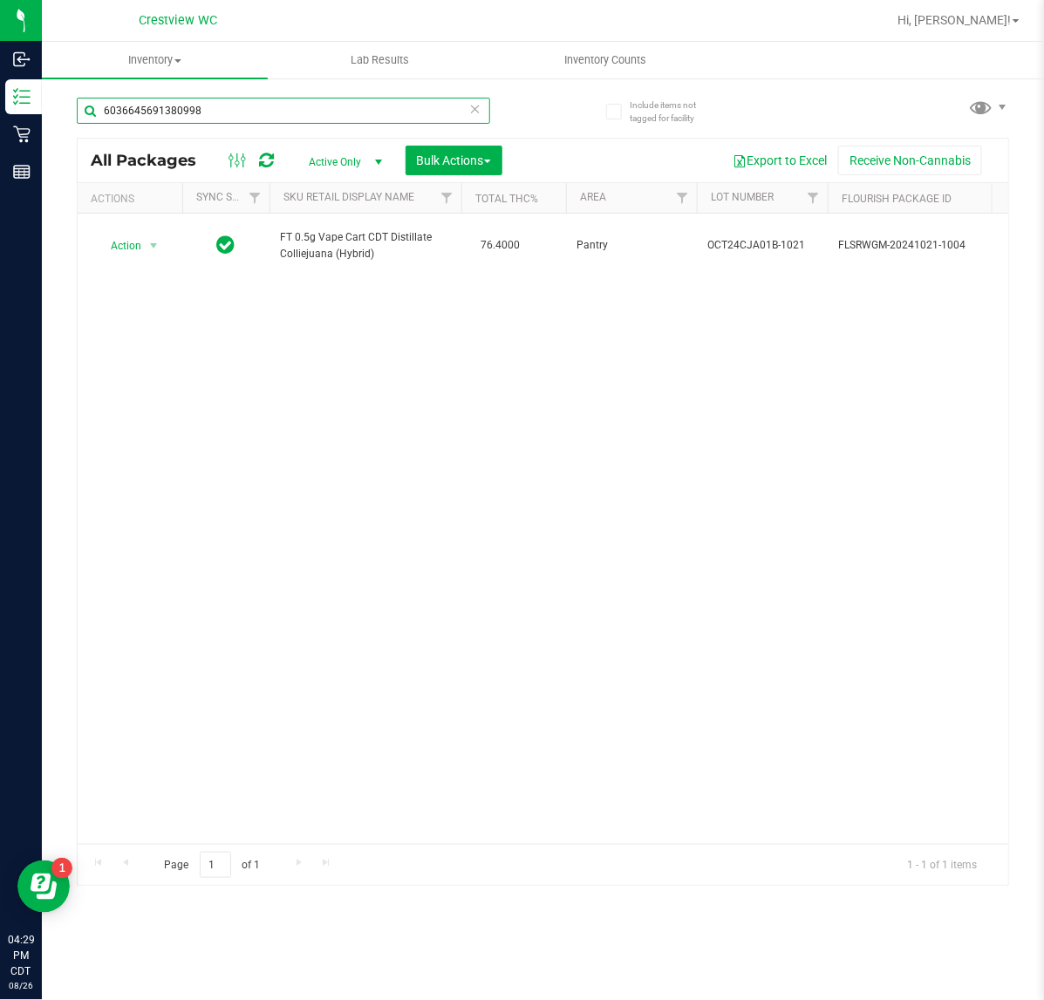
drag, startPoint x: 245, startPoint y: 120, endPoint x: -366, endPoint y: 119, distance: 611.3
click at [0, 119] on html "Inbound Inventory Retail Reports 04:29 PM CDT 08/26/2025 08/26 Crestview WC Hi,…" at bounding box center [522, 500] width 1044 height 1000
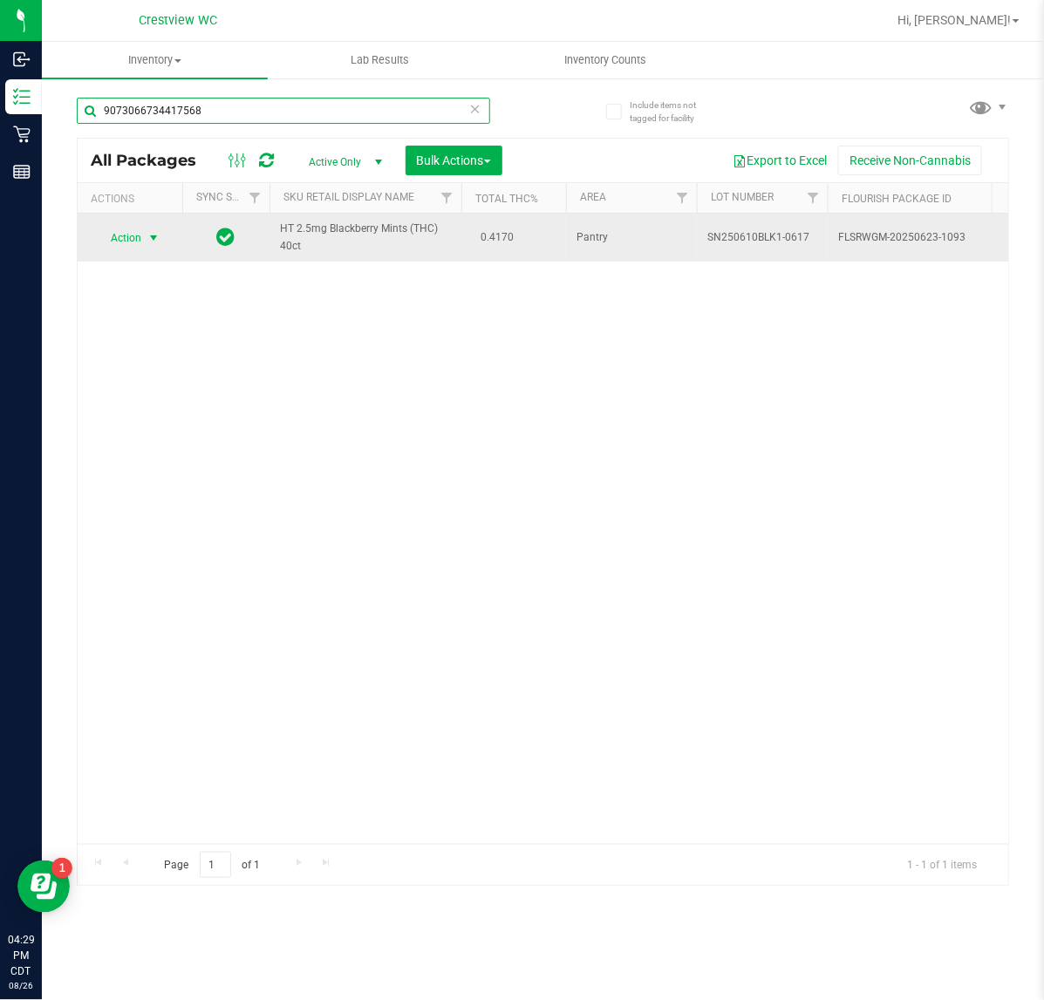
type input "9073066734417568"
click at [131, 233] on span "Action" at bounding box center [118, 238] width 47 height 24
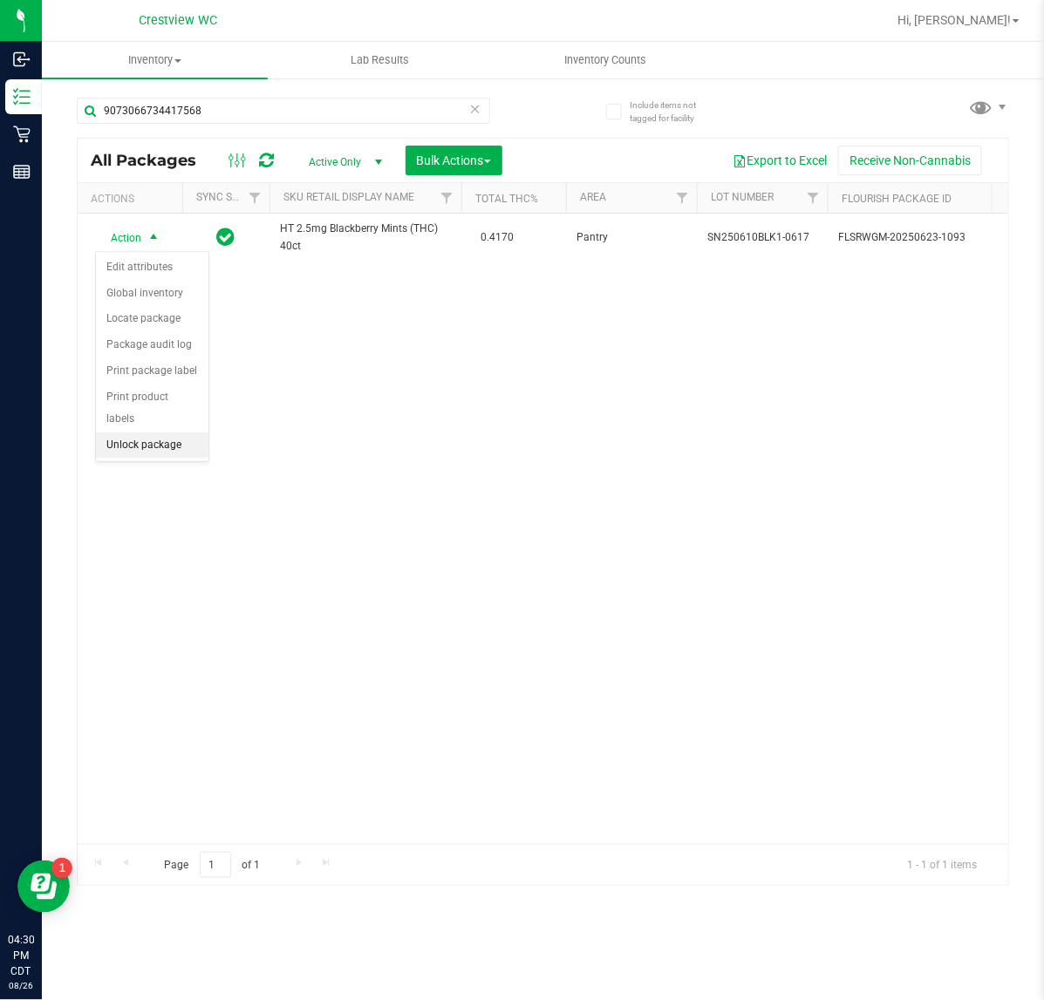
click at [160, 433] on li "Unlock package" at bounding box center [152, 446] width 112 height 26
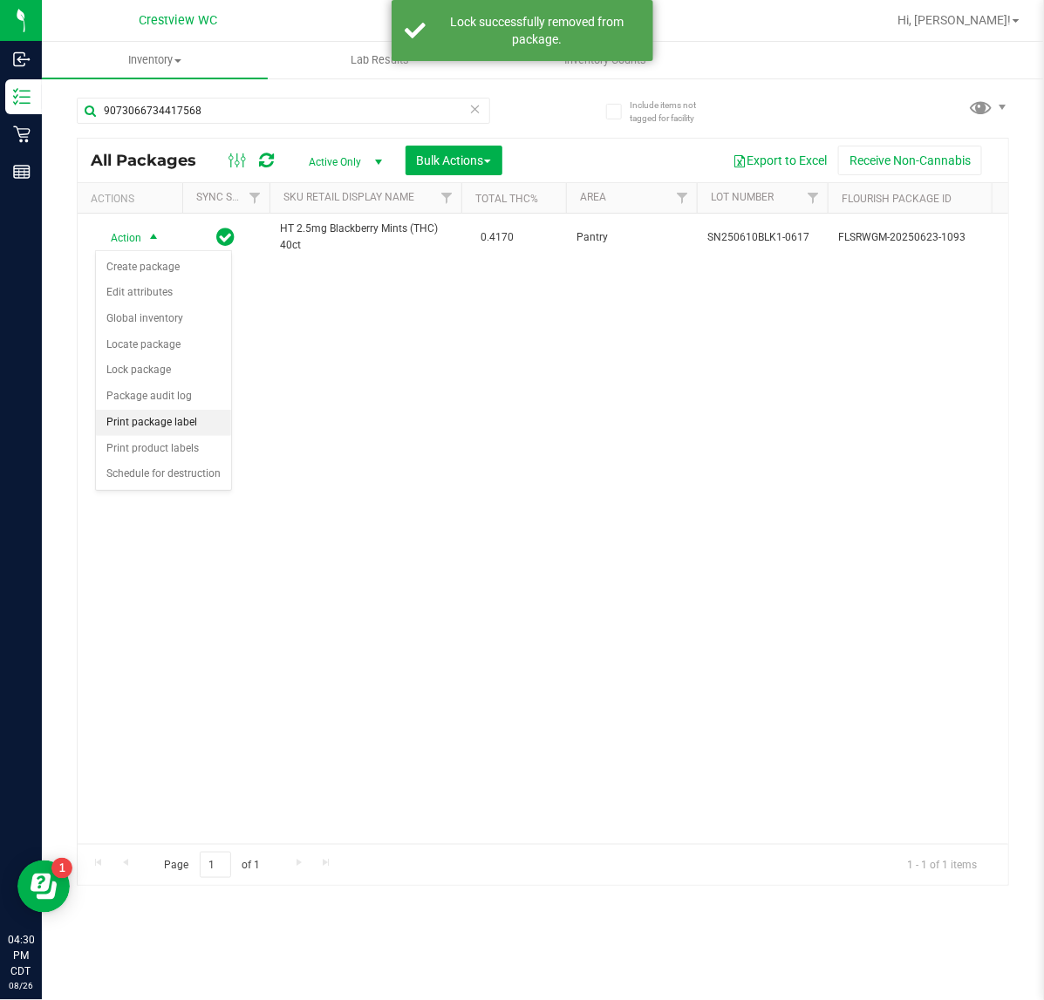
click at [147, 420] on li "Print package label" at bounding box center [163, 423] width 135 height 26
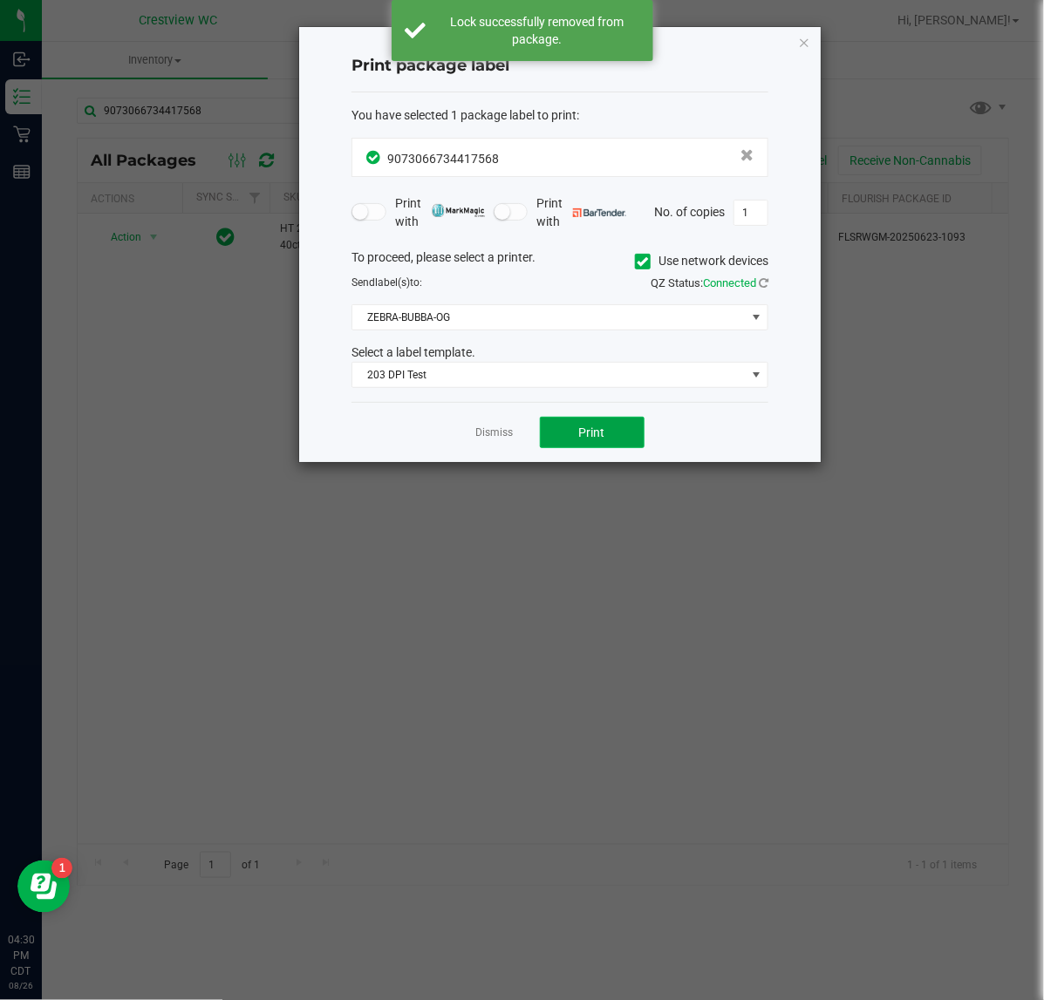
click at [574, 445] on button "Print" at bounding box center [592, 432] width 105 height 31
click at [500, 433] on link "Dismiss" at bounding box center [494, 433] width 37 height 15
